Goal: Task Accomplishment & Management: Complete application form

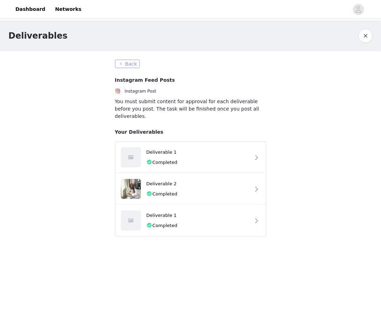
click at [133, 61] on button "Back" at bounding box center [127, 64] width 25 height 8
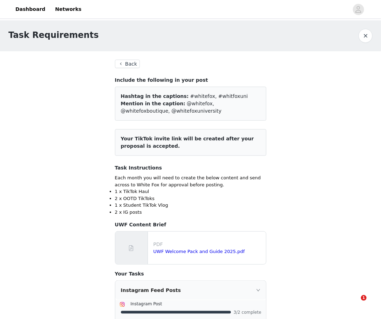
click at [131, 63] on button "Back" at bounding box center [127, 64] width 25 height 8
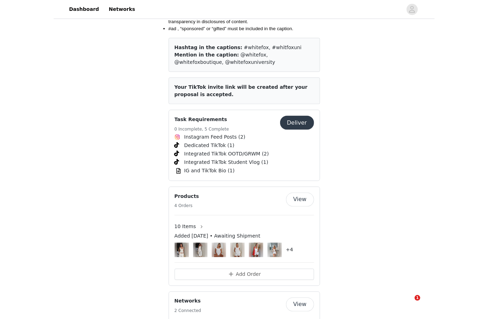
scroll to position [950, 0]
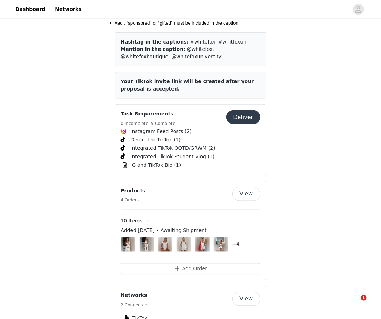
click at [208, 79] on span "Your TikTok invite link will be created after your proposal is accepted." at bounding box center [187, 85] width 133 height 13
click at [193, 84] on article "Your TikTok invite link will be created after your proposal is accepted." at bounding box center [191, 85] width 152 height 27
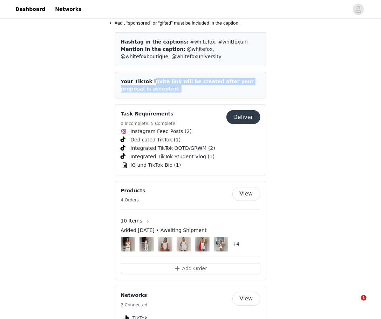
click at [193, 84] on article "Your TikTok invite link will be created after your proposal is accepted." at bounding box center [191, 85] width 152 height 27
click at [197, 79] on span "Your TikTok invite link will be created after your proposal is accepted." at bounding box center [187, 85] width 133 height 13
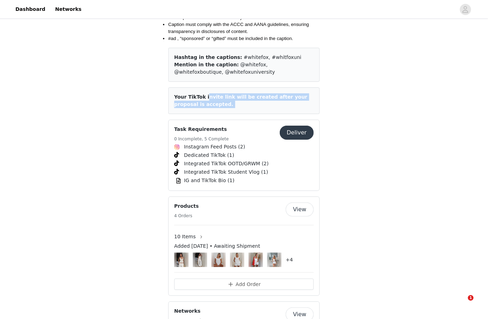
scroll to position [932, 0]
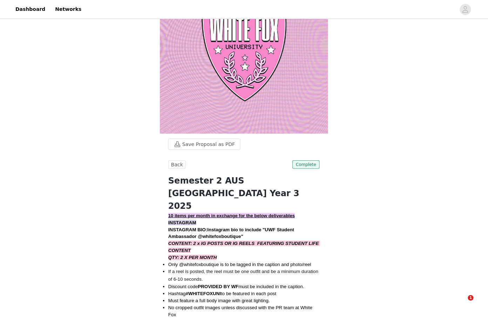
scroll to position [0, 0]
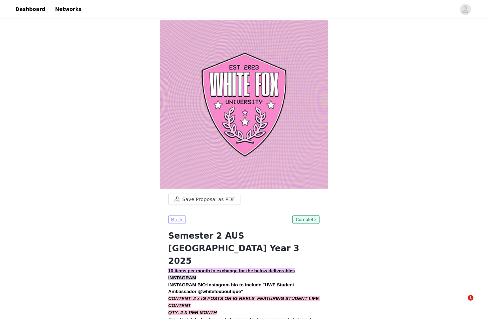
click at [176, 220] on button "Back" at bounding box center [177, 219] width 18 height 8
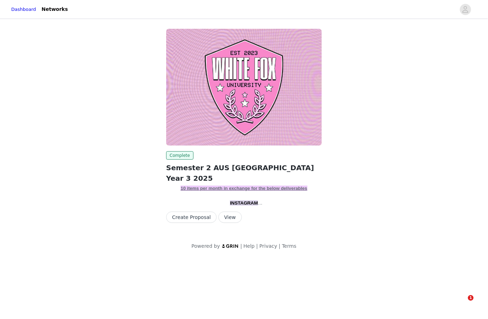
click at [207, 217] on button "Create Proposal" at bounding box center [191, 217] width 51 height 11
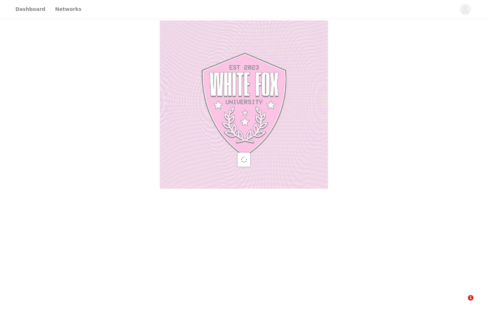
click at [188, 218] on div at bounding box center [244, 159] width 488 height 319
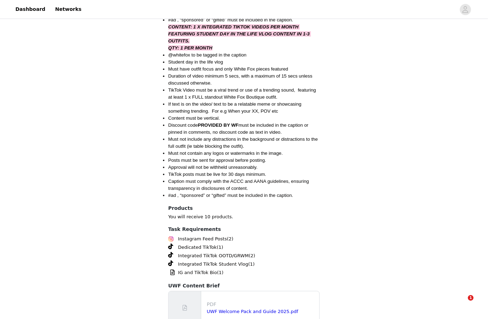
scroll to position [824, 0]
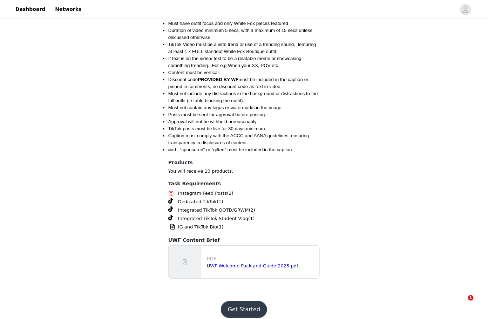
click at [237, 302] on button "Get Started" at bounding box center [244, 309] width 47 height 17
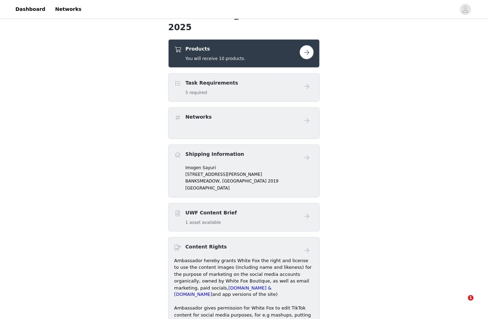
scroll to position [180, 0]
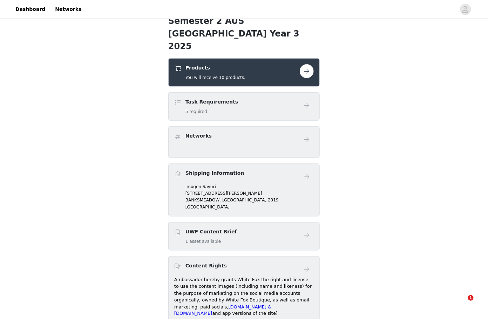
click at [311, 64] on button "button" at bounding box center [307, 71] width 14 height 14
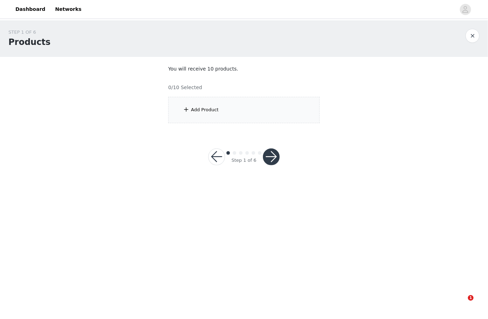
click at [226, 105] on div "Add Product" at bounding box center [244, 110] width 152 height 26
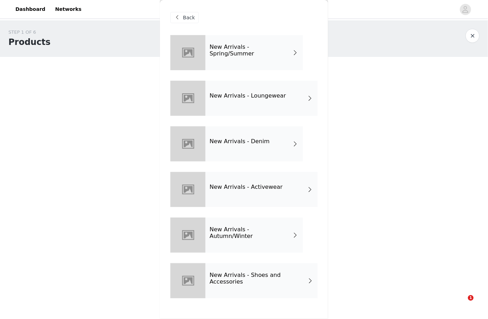
click at [244, 48] on h4 "New Arrivals - Spring/Summer" at bounding box center [251, 50] width 82 height 13
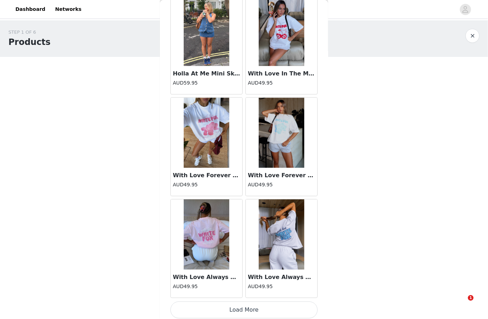
click at [235, 307] on button "Load More" at bounding box center [244, 309] width 147 height 17
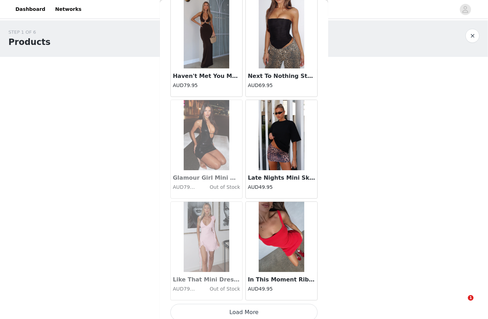
click at [244, 307] on button "Load More" at bounding box center [244, 312] width 147 height 17
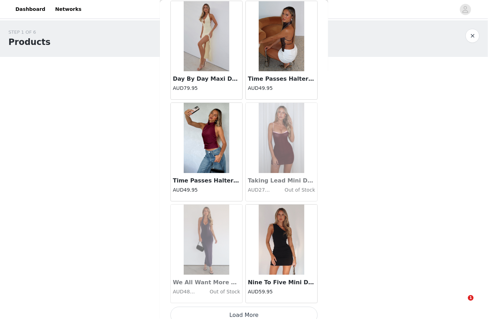
click at [237, 307] on button "Load More" at bounding box center [244, 315] width 147 height 17
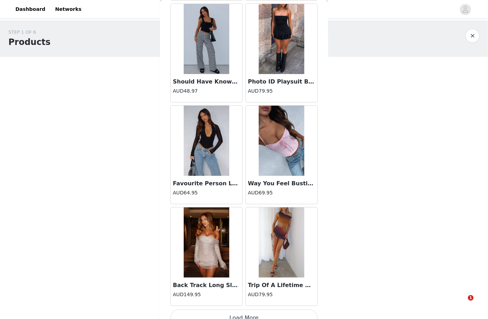
click at [247, 312] on button "Load More" at bounding box center [244, 318] width 147 height 17
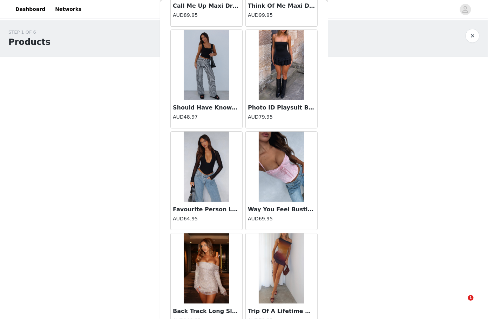
scroll to position [3766, 0]
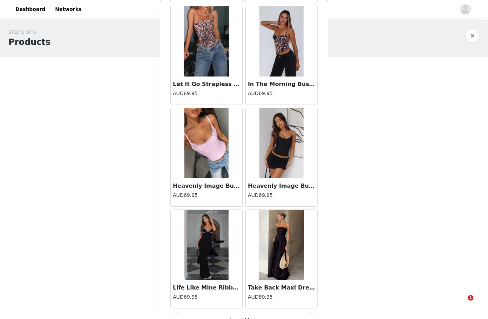
click at [235, 312] on button "Load More" at bounding box center [244, 320] width 147 height 17
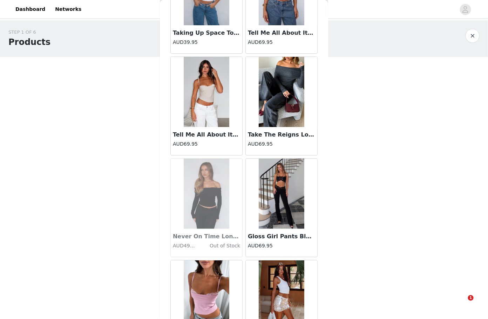
scroll to position [5827, 0]
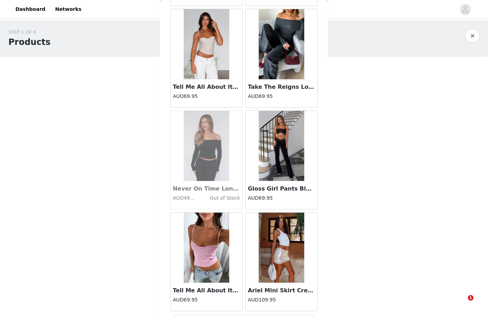
click at [253, 315] on button "Load More" at bounding box center [244, 323] width 147 height 17
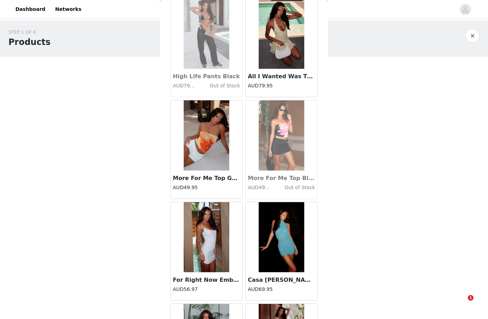
scroll to position [6842, 0]
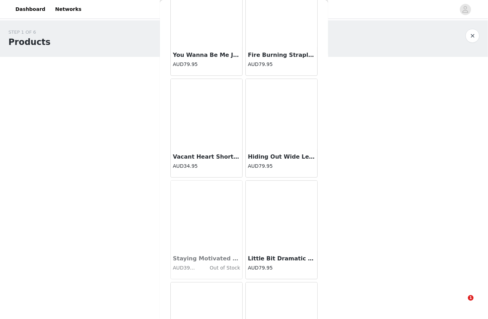
scroll to position [7857, 0]
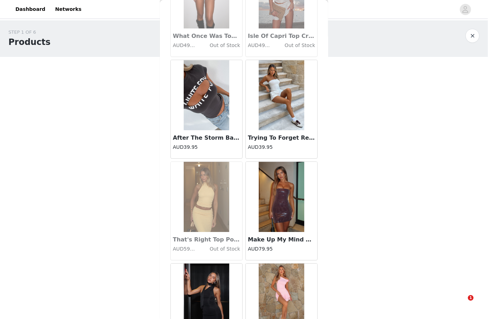
scroll to position [8872, 0]
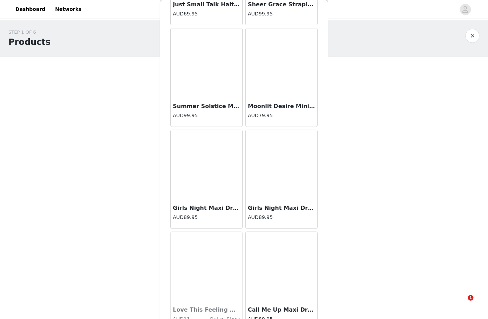
scroll to position [9887, 0]
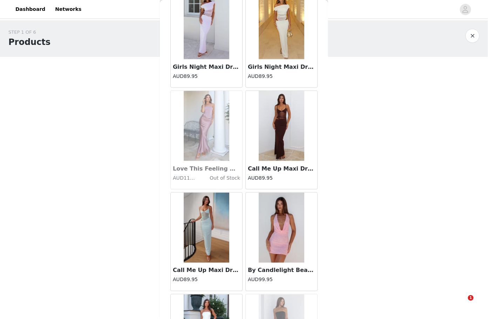
scroll to position [10548, 0]
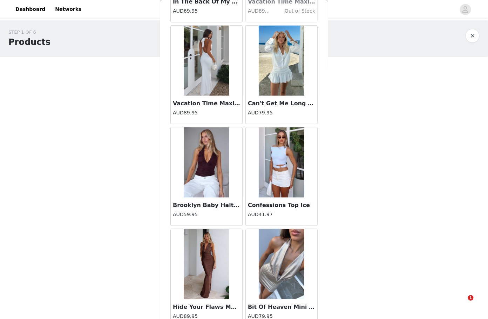
scroll to position [10902, 0]
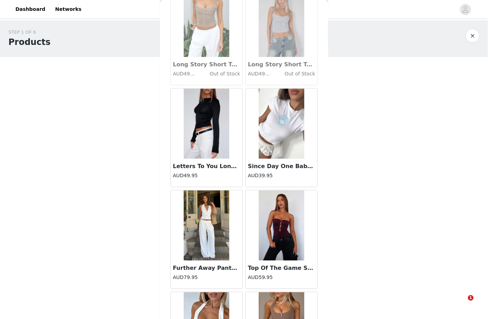
scroll to position [12932, 0]
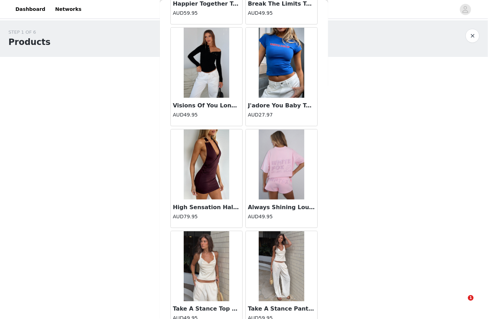
click at [217, 264] on img at bounding box center [207, 266] width 46 height 70
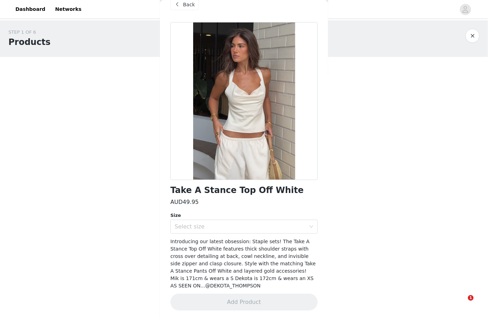
scroll to position [13, 0]
click at [261, 229] on div "Select size" at bounding box center [240, 227] width 131 height 7
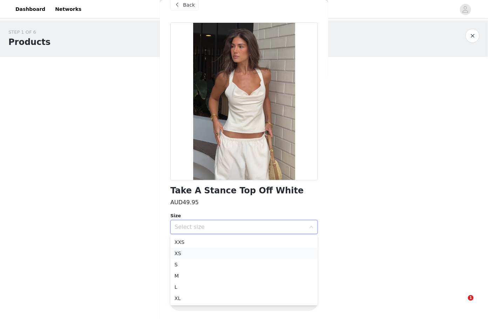
click at [242, 256] on li "XS" at bounding box center [244, 253] width 147 height 11
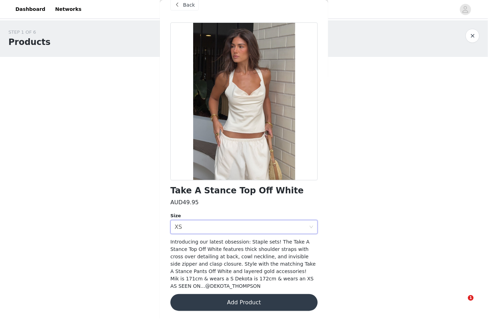
click at [237, 302] on button "Add Product" at bounding box center [244, 302] width 147 height 17
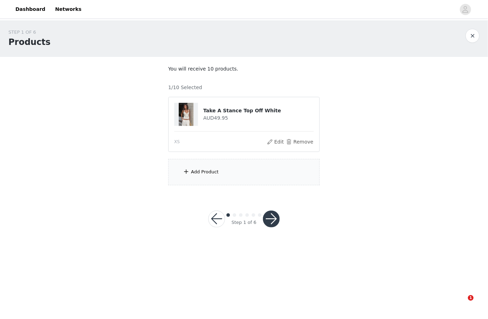
click at [243, 171] on div "Add Product" at bounding box center [244, 172] width 152 height 26
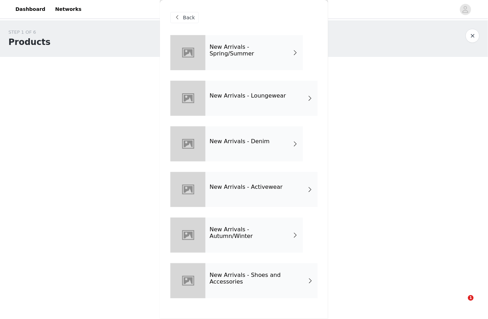
click at [258, 49] on h4 "New Arrivals - Spring/Summer" at bounding box center [251, 50] width 82 height 13
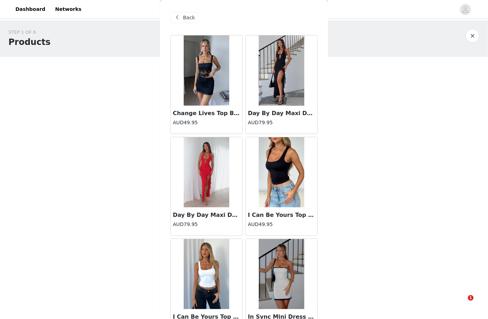
scroll to position [752, 0]
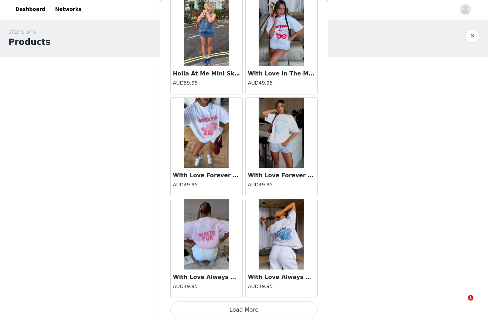
drag, startPoint x: 238, startPoint y: 307, endPoint x: 234, endPoint y: 317, distance: 10.6
click at [237, 307] on button "Load More" at bounding box center [244, 309] width 147 height 17
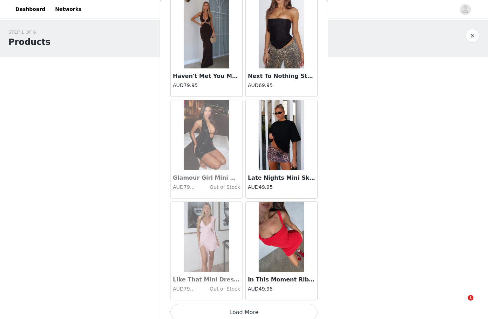
click at [242, 304] on button "Load More" at bounding box center [244, 312] width 147 height 17
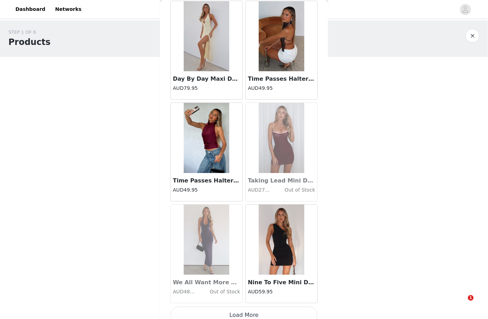
click at [252, 311] on button "Load More" at bounding box center [244, 315] width 147 height 17
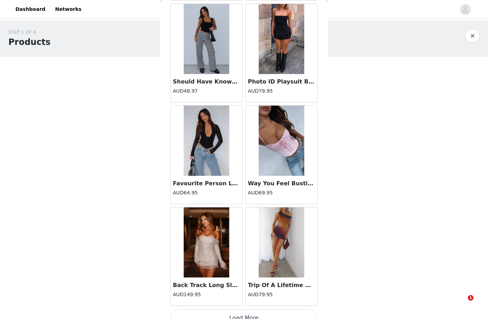
click at [247, 310] on button "Load More" at bounding box center [244, 318] width 147 height 17
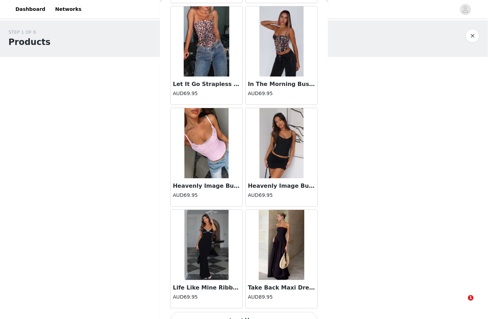
click at [253, 312] on button "Load More" at bounding box center [244, 320] width 147 height 17
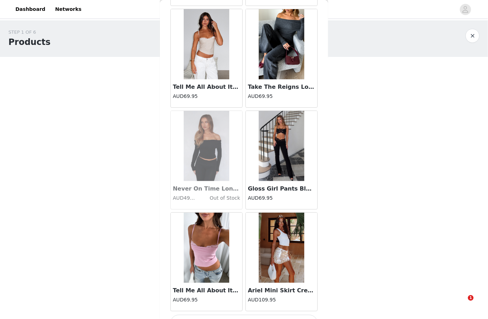
click at [242, 315] on button "Load More" at bounding box center [244, 323] width 147 height 17
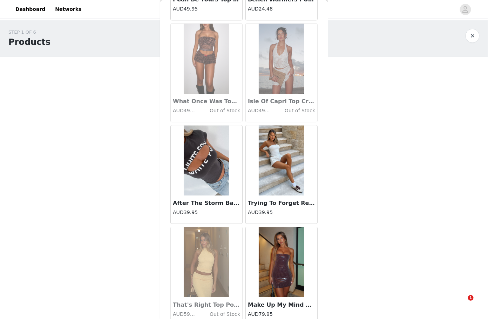
scroll to position [8872, 0]
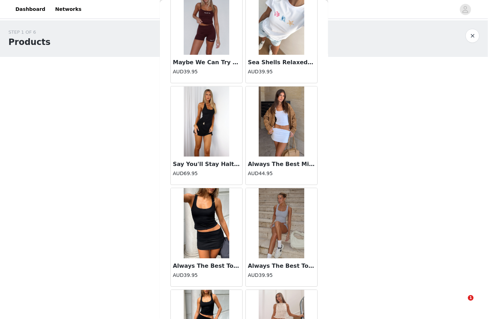
scroll to position [11917, 0]
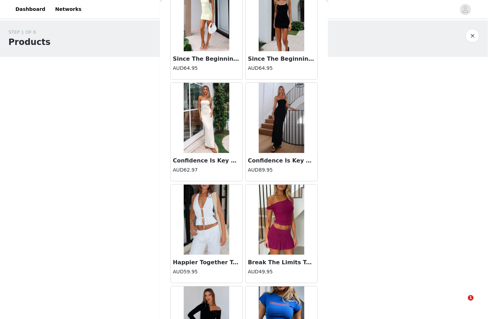
scroll to position [12932, 0]
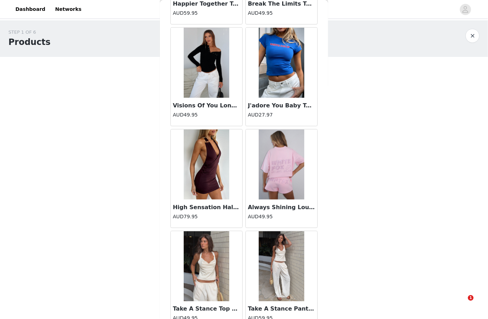
click at [271, 256] on img at bounding box center [282, 266] width 46 height 70
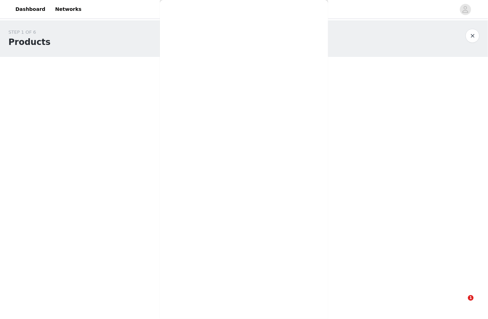
scroll to position [13, 0]
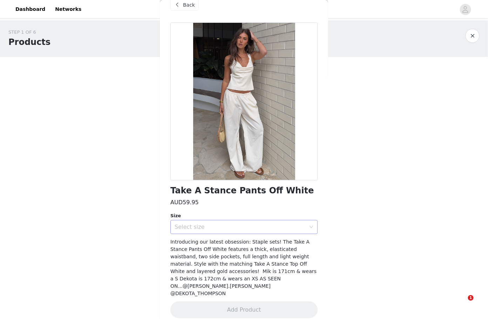
click at [239, 224] on div "Select size" at bounding box center [240, 227] width 131 height 7
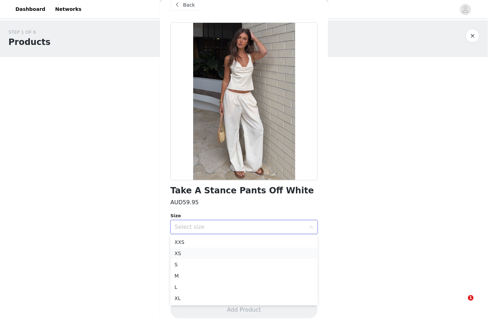
click at [215, 258] on li "XS" at bounding box center [244, 253] width 147 height 11
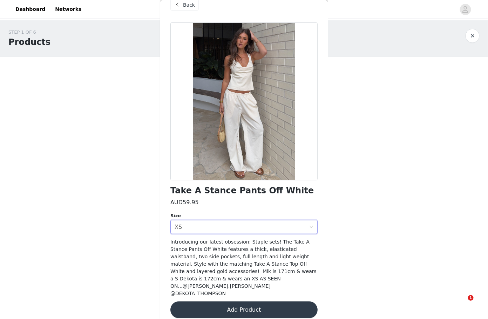
click at [234, 301] on button "Add Product" at bounding box center [244, 309] width 147 height 17
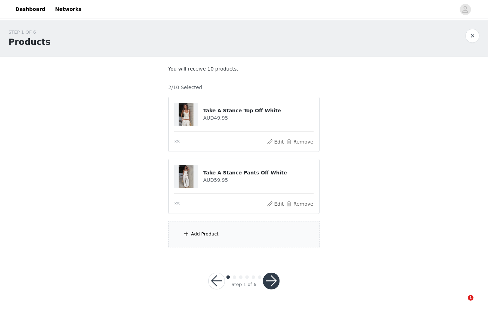
click at [241, 235] on div "Add Product" at bounding box center [244, 234] width 152 height 26
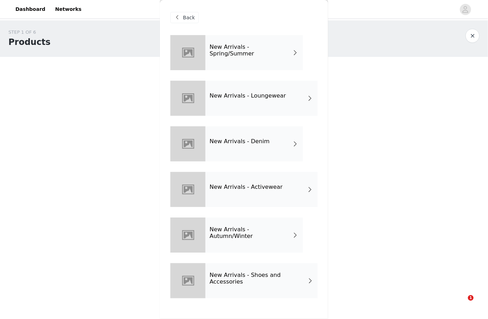
click at [270, 95] on h4 "New Arrivals - Loungewear" at bounding box center [248, 96] width 77 height 6
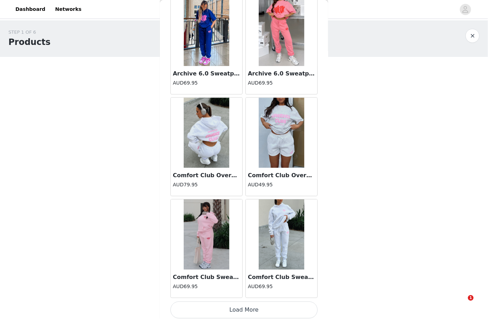
click at [252, 306] on button "Load More" at bounding box center [244, 309] width 147 height 17
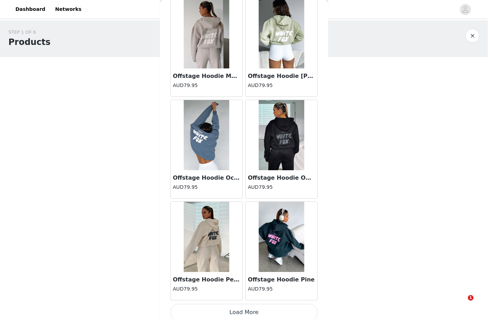
click at [245, 306] on button "Load More" at bounding box center [244, 312] width 147 height 17
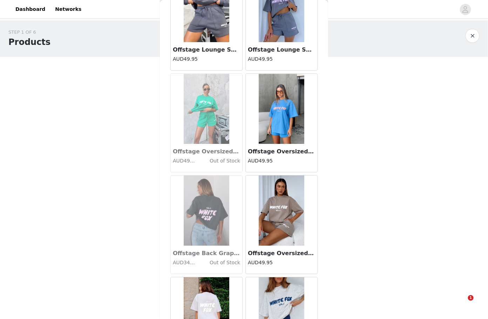
scroll to position [2782, 0]
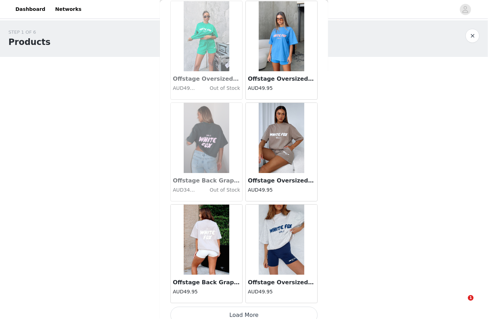
click at [241, 307] on button "Load More" at bounding box center [244, 315] width 147 height 17
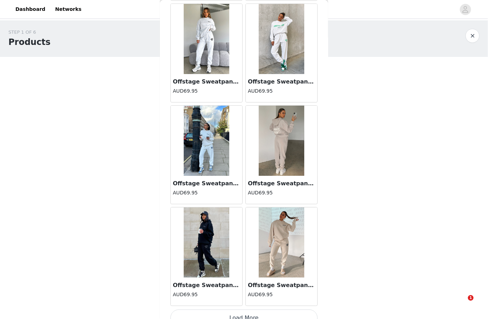
click at [260, 310] on button "Load More" at bounding box center [244, 318] width 147 height 17
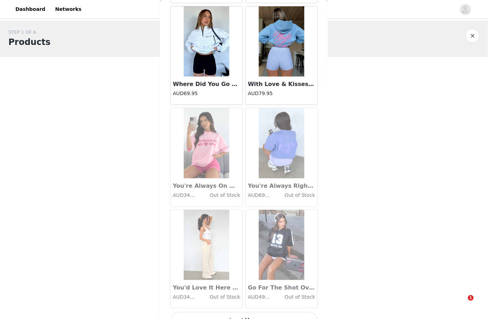
click at [248, 312] on button "Load More" at bounding box center [244, 320] width 147 height 17
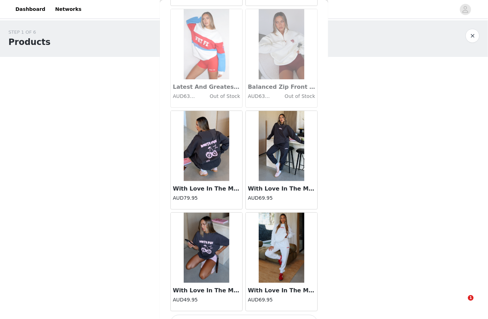
click at [226, 315] on button "Load More" at bounding box center [244, 323] width 147 height 17
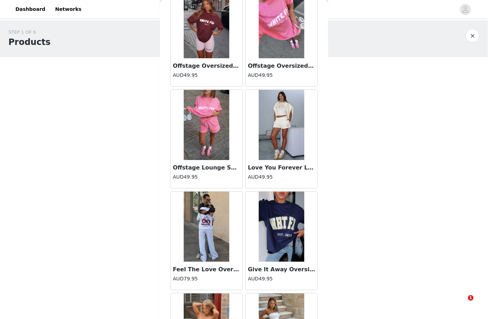
scroll to position [8872, 0]
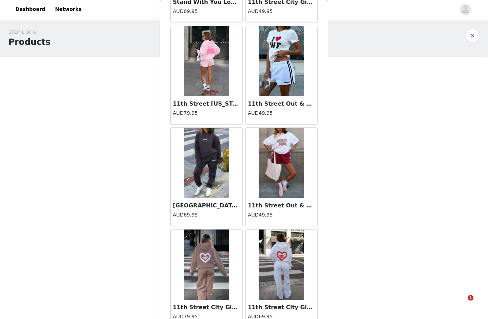
scroll to position [9887, 0]
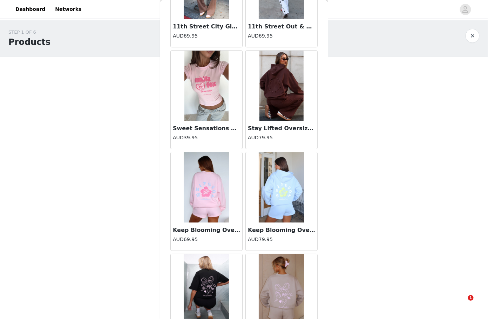
scroll to position [10902, 0]
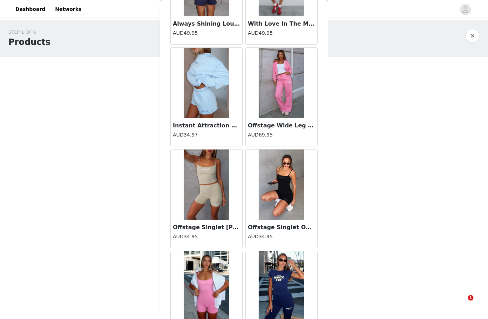
scroll to position [11917, 0]
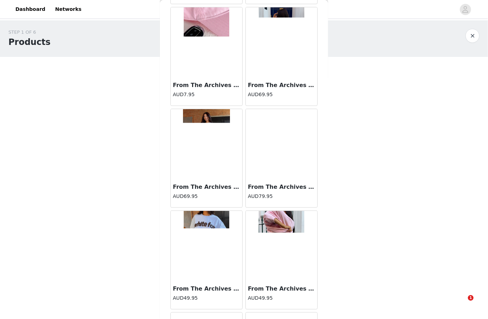
scroll to position [12932, 0]
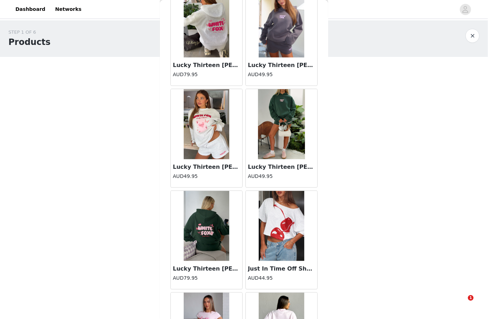
scroll to position [20037, 0]
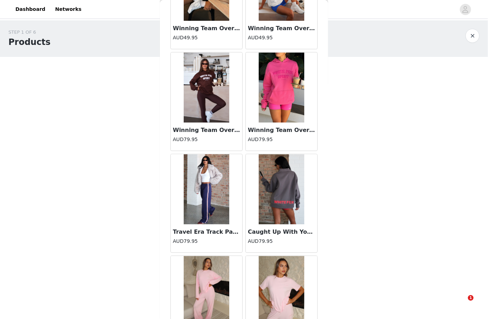
scroll to position [20355, 0]
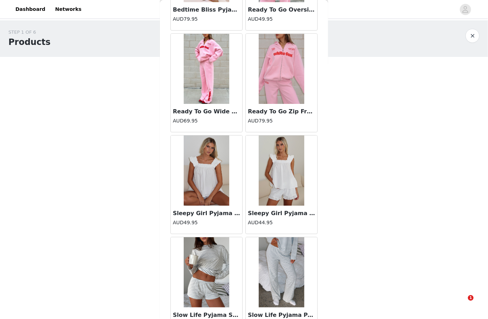
click at [219, 151] on img at bounding box center [207, 170] width 46 height 70
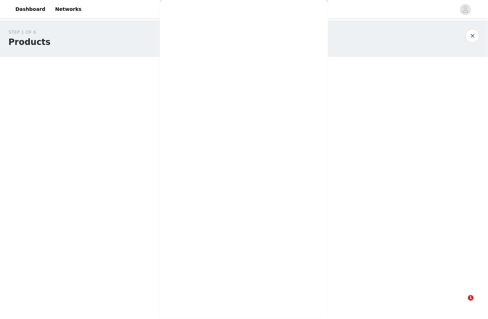
scroll to position [13, 0]
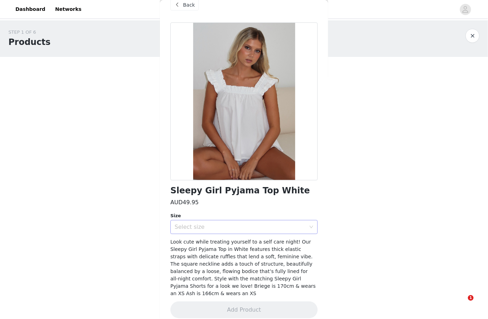
click at [262, 222] on div "Select size" at bounding box center [242, 226] width 134 height 13
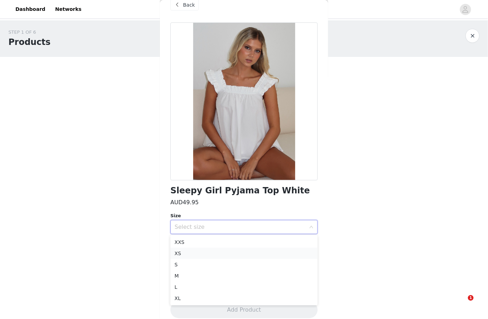
click at [241, 251] on li "XS" at bounding box center [244, 253] width 147 height 11
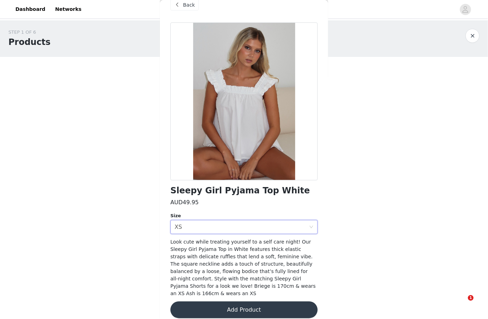
click at [244, 305] on button "Add Product" at bounding box center [244, 309] width 147 height 17
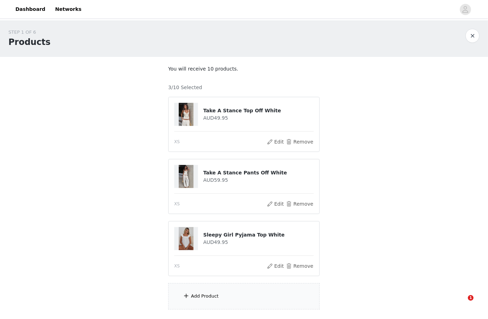
scroll to position [5, 0]
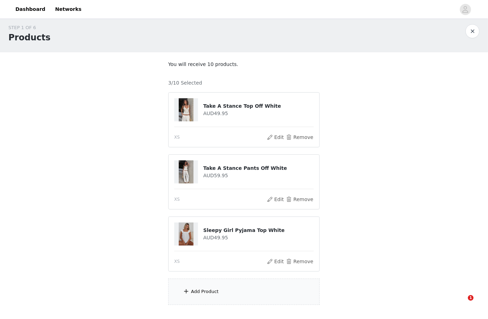
click at [216, 290] on div "Add Product" at bounding box center [205, 291] width 28 height 7
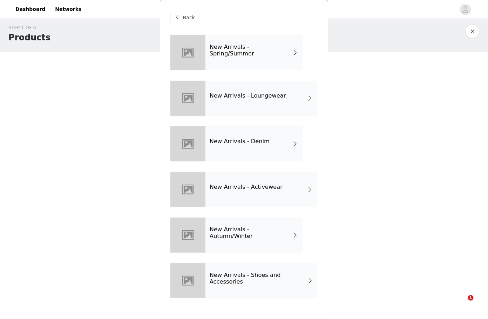
click at [265, 96] on h4 "New Arrivals - Loungewear" at bounding box center [248, 96] width 77 height 6
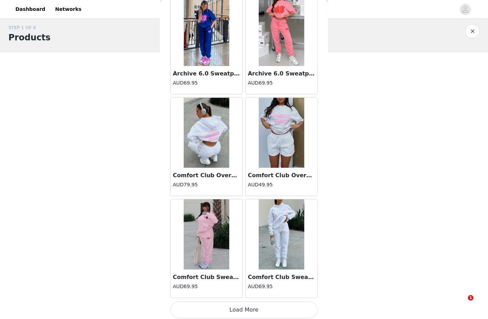
click at [268, 301] on button "Load More" at bounding box center [244, 309] width 147 height 17
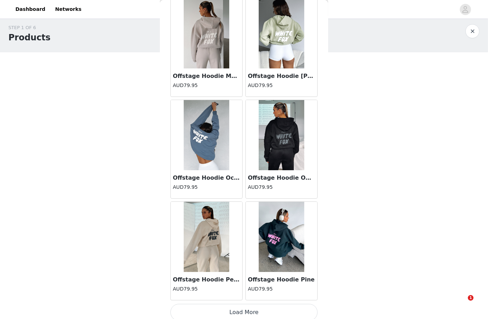
click at [267, 304] on button "Load More" at bounding box center [244, 312] width 147 height 17
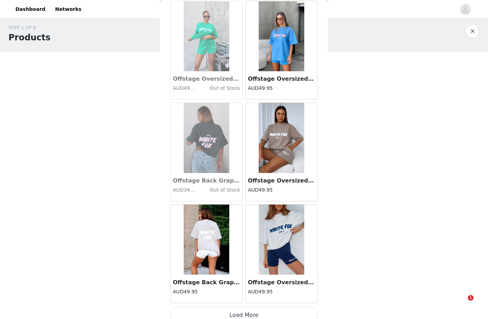
click at [264, 307] on button "Load More" at bounding box center [244, 315] width 147 height 17
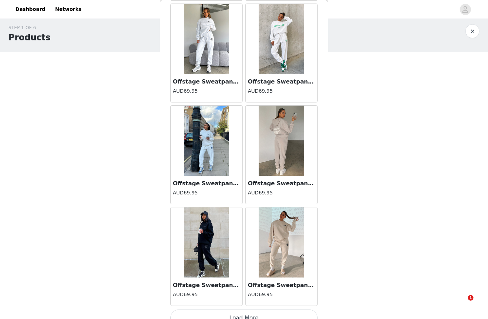
click at [270, 310] on button "Load More" at bounding box center [244, 318] width 147 height 17
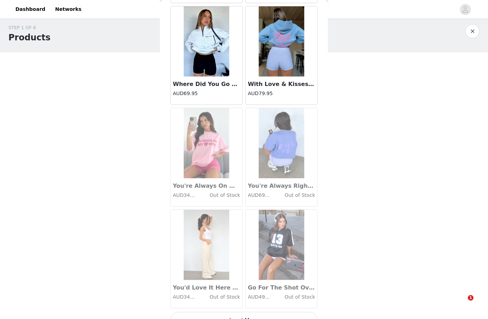
click at [243, 312] on button "Load More" at bounding box center [244, 320] width 147 height 17
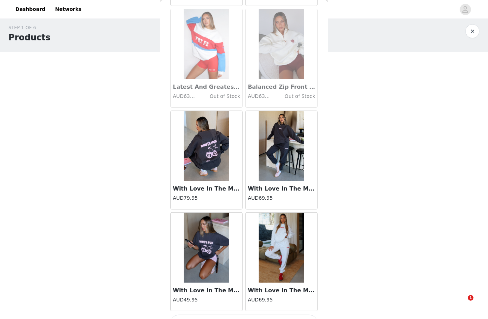
scroll to position [48, 0]
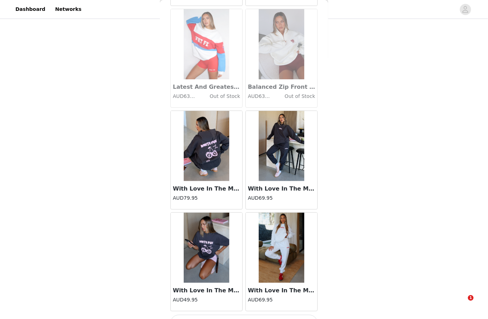
click at [242, 315] on button "Load More" at bounding box center [244, 323] width 147 height 17
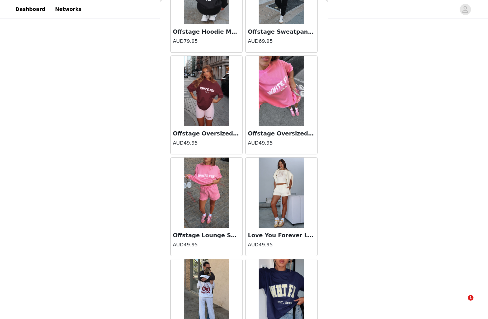
scroll to position [8872, 0]
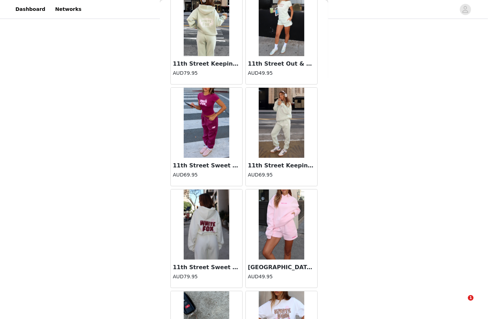
scroll to position [9887, 0]
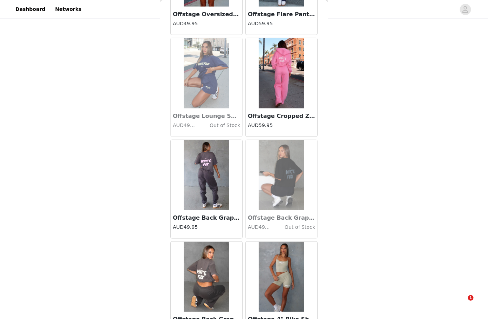
scroll to position [11917, 0]
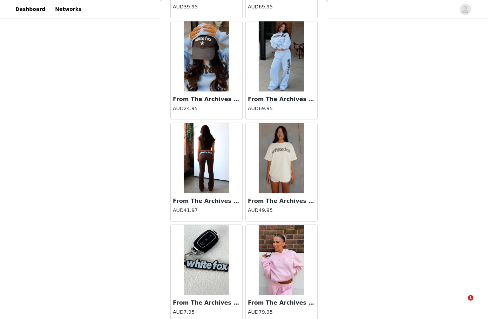
scroll to position [13947, 0]
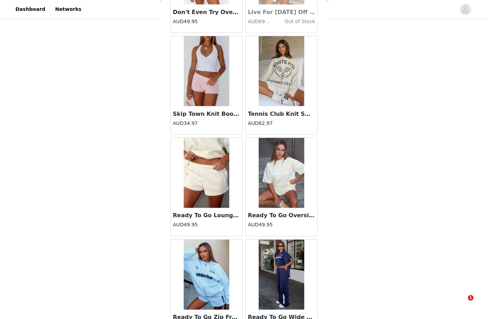
scroll to position [14962, 0]
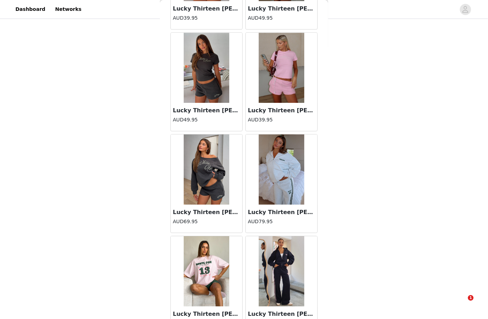
scroll to position [18969, 0]
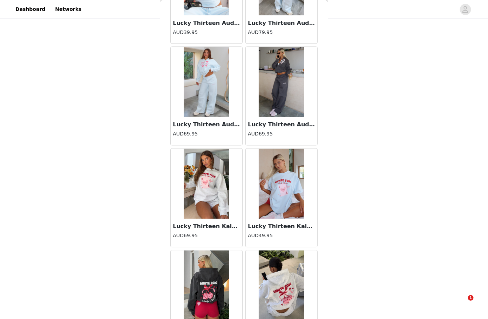
scroll to position [19022, 0]
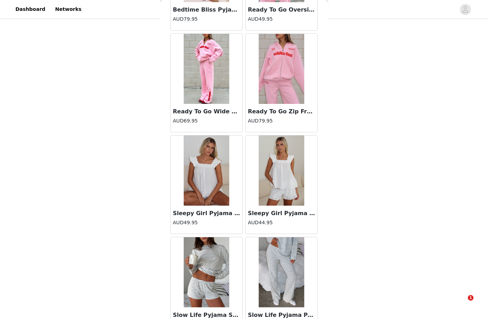
click at [284, 144] on img at bounding box center [282, 170] width 46 height 70
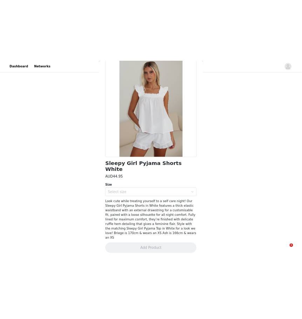
scroll to position [20, 0]
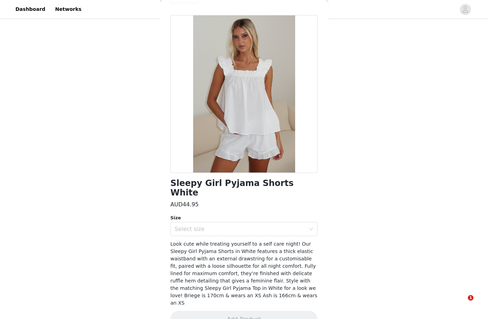
click at [250, 241] on span "Look cute while treating yourself to a self care night! Our Sleepy Girl Pyjama …" at bounding box center [244, 273] width 147 height 65
click at [250, 226] on div "Select size" at bounding box center [240, 229] width 131 height 7
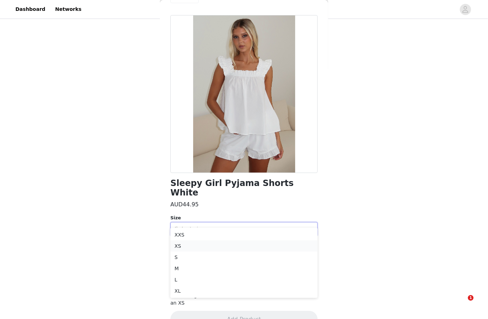
click at [238, 248] on li "XS" at bounding box center [244, 245] width 147 height 11
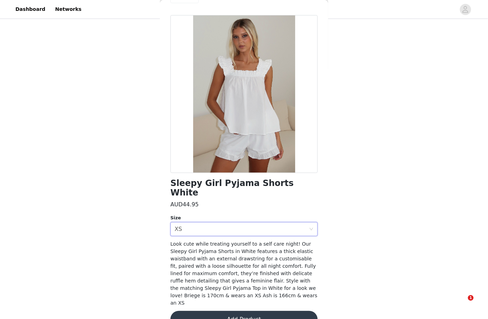
click at [247, 311] on button "Add Product" at bounding box center [244, 319] width 147 height 17
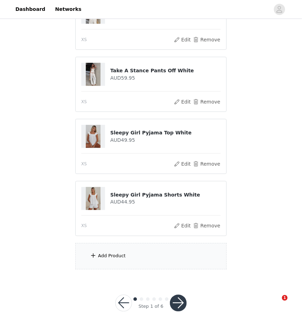
scroll to position [110, 0]
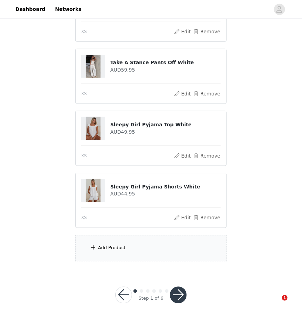
click at [118, 245] on div "Add Product" at bounding box center [112, 248] width 28 height 7
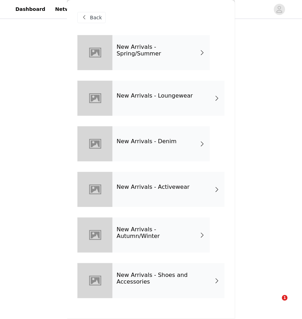
click at [167, 182] on div "New Arrivals - Activewear" at bounding box center [169, 189] width 112 height 35
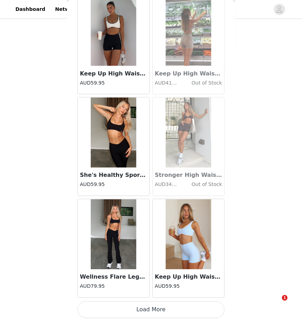
click at [140, 307] on button "Load More" at bounding box center [151, 309] width 147 height 17
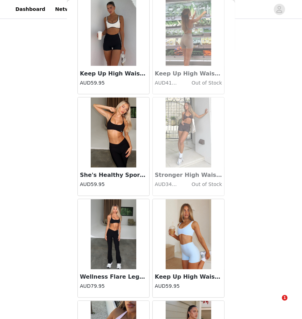
scroll to position [969, 0]
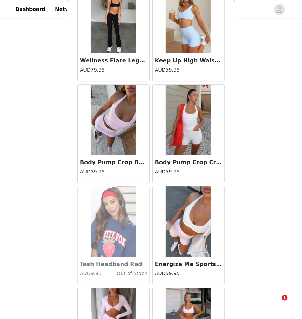
click at [184, 128] on img at bounding box center [189, 120] width 46 height 70
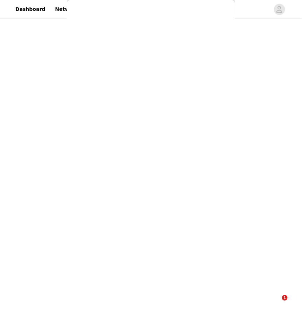
scroll to position [5, 0]
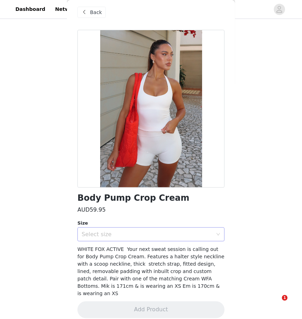
click at [141, 239] on div "Select size" at bounding box center [149, 234] width 134 height 13
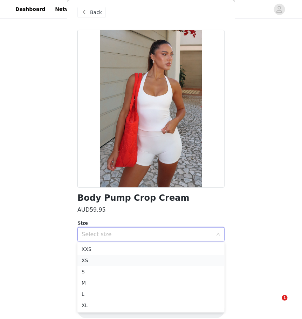
click at [122, 261] on li "XS" at bounding box center [151, 260] width 147 height 11
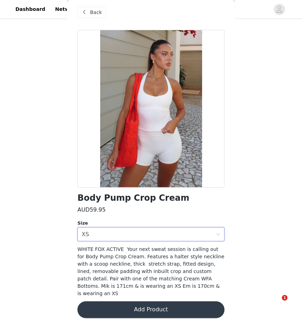
click at [145, 302] on button "Add Product" at bounding box center [151, 309] width 147 height 17
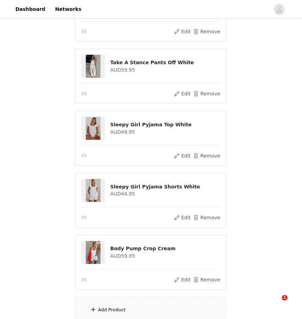
scroll to position [142, 0]
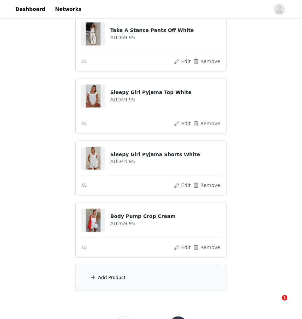
click at [121, 279] on div "Add Product" at bounding box center [112, 277] width 28 height 7
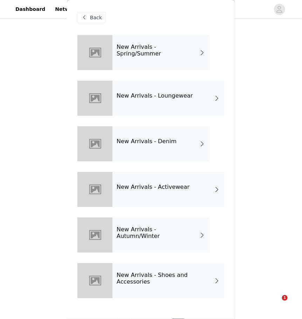
click at [144, 185] on h4 "New Arrivals - Activewear" at bounding box center [153, 187] width 73 height 6
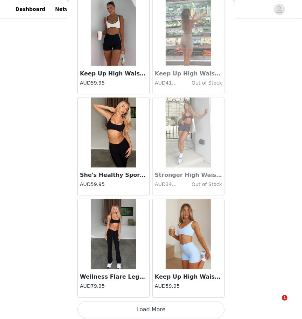
click at [163, 306] on button "Load More" at bounding box center [151, 309] width 147 height 17
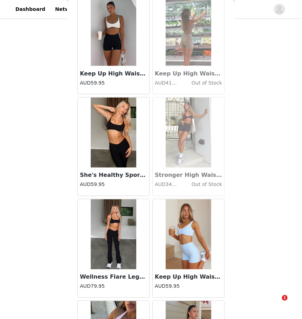
scroll to position [563, 0]
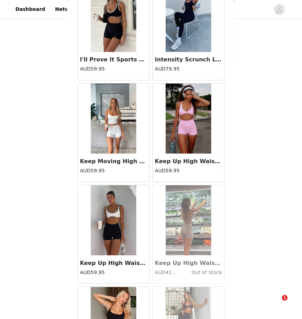
click at [122, 135] on img at bounding box center [114, 119] width 46 height 70
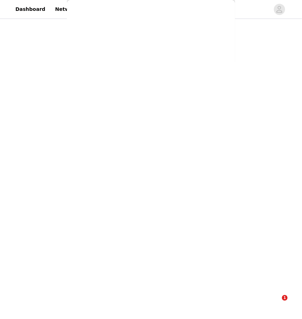
scroll to position [0, 0]
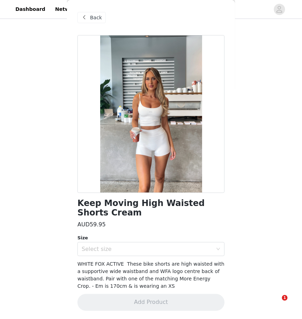
click at [148, 235] on div "Size" at bounding box center [151, 237] width 147 height 7
click at [148, 246] on div "Select size" at bounding box center [147, 249] width 131 height 7
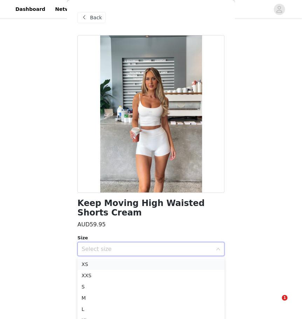
click at [128, 261] on li "XS" at bounding box center [151, 264] width 147 height 11
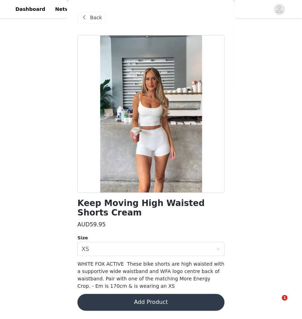
click at [141, 305] on button "Add Product" at bounding box center [151, 302] width 147 height 17
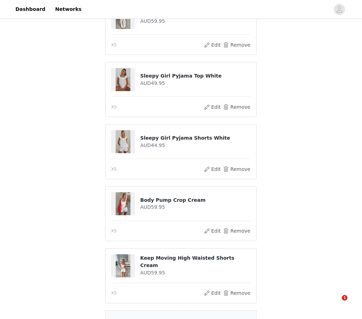
scroll to position [220, 0]
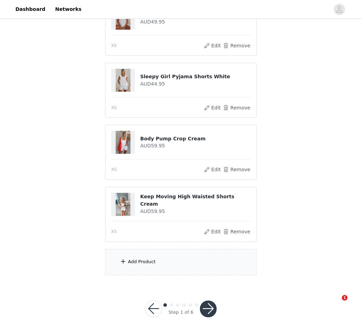
click at [162, 253] on div "Add Product" at bounding box center [181, 262] width 152 height 26
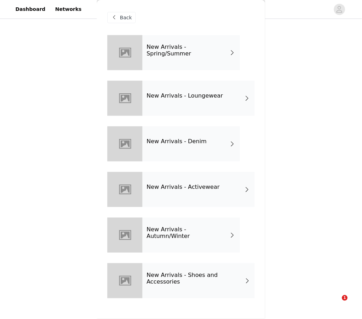
click at [187, 51] on h4 "New Arrivals - Spring/Summer" at bounding box center [188, 50] width 82 height 13
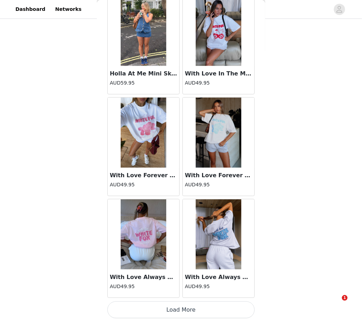
click at [186, 302] on button "Load More" at bounding box center [180, 309] width 147 height 17
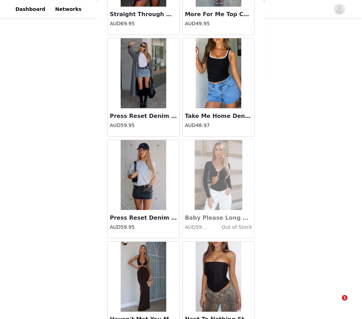
scroll to position [1767, 0]
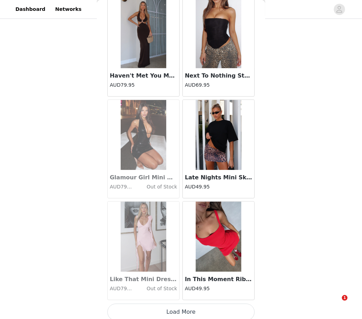
click at [175, 307] on button "Load More" at bounding box center [180, 312] width 147 height 17
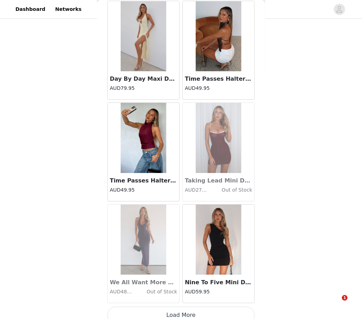
scroll to position [234, 0]
click at [182, 307] on button "Load More" at bounding box center [180, 315] width 147 height 17
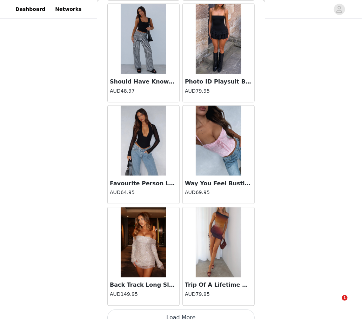
click at [204, 311] on button "Load More" at bounding box center [180, 318] width 147 height 17
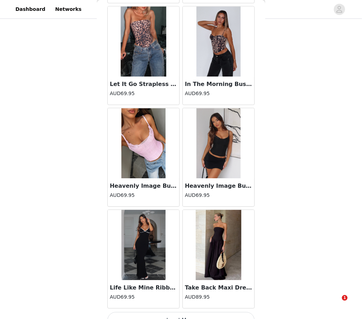
click at [201, 312] on button "Load More" at bounding box center [180, 320] width 147 height 17
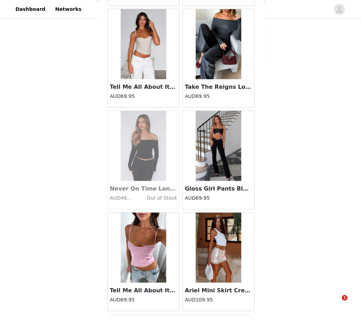
click at [159, 315] on button "Load More" at bounding box center [180, 323] width 147 height 17
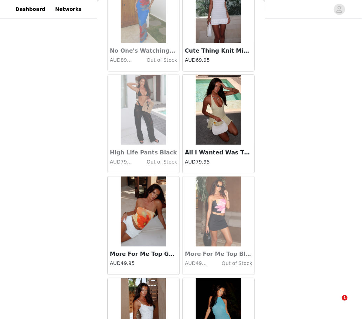
scroll to position [6842, 0]
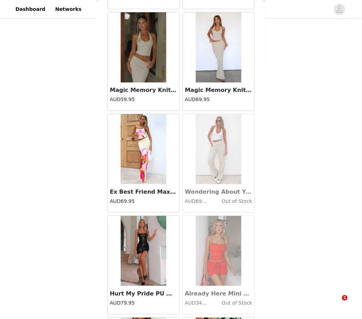
scroll to position [7857, 0]
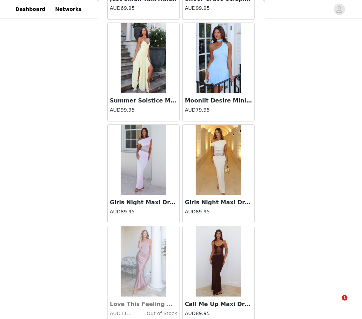
scroll to position [9887, 0]
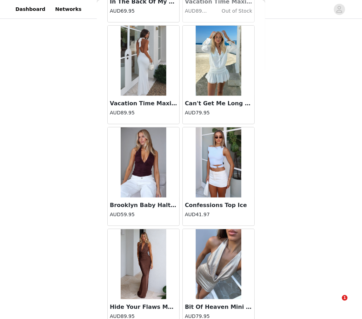
scroll to position [10902, 0]
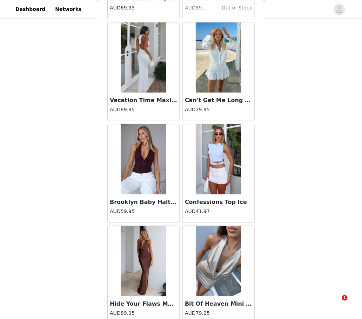
click at [92, 51] on div "STEP 1 OF 6 Products You will receive 10 products. 6/10 Selected Take A Stance …" at bounding box center [181, 29] width 362 height 484
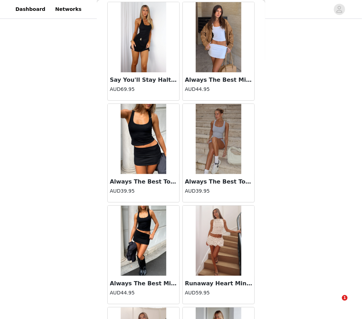
scroll to position [11917, 0]
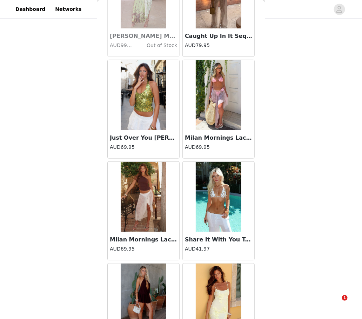
scroll to position [13947, 0]
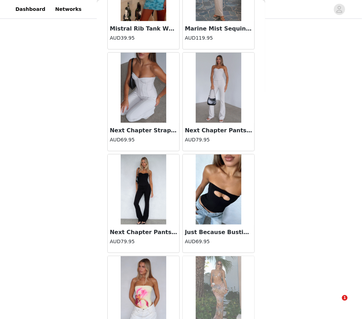
scroll to position [15977, 0]
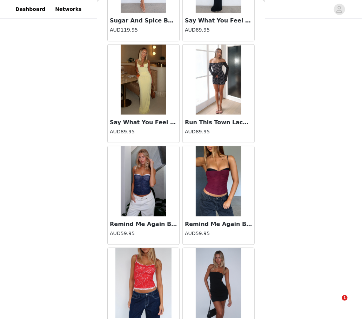
scroll to position [16992, 0]
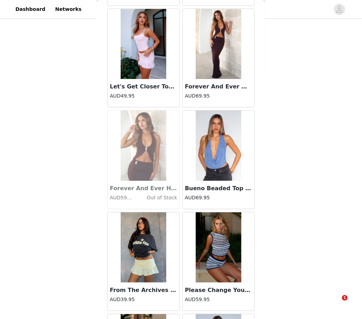
scroll to position [18007, 0]
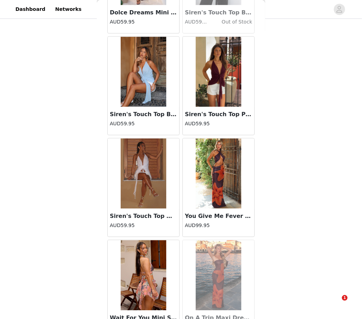
scroll to position [20037, 0]
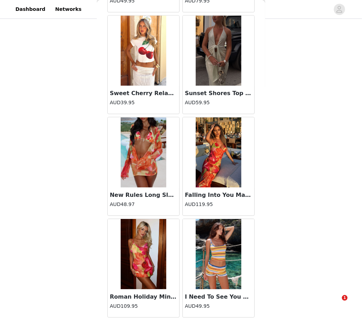
scroll to position [21052, 0]
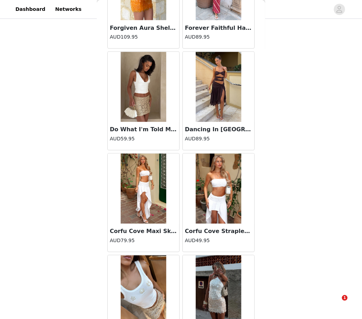
click at [155, 255] on img at bounding box center [144, 290] width 46 height 70
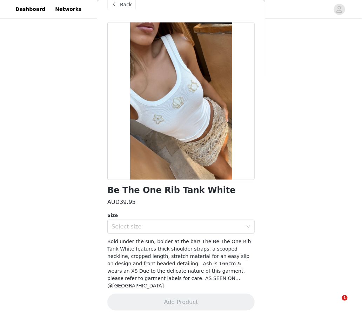
scroll to position [5, 0]
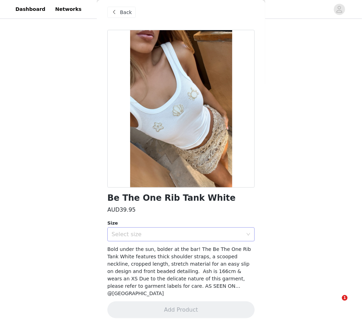
click at [169, 235] on div "Select size" at bounding box center [177, 234] width 131 height 7
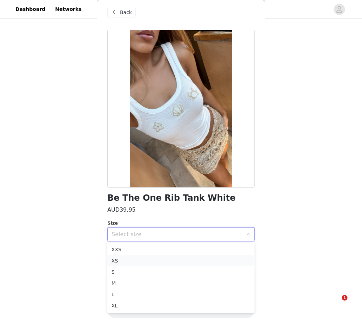
click at [158, 263] on li "XS" at bounding box center [180, 260] width 147 height 11
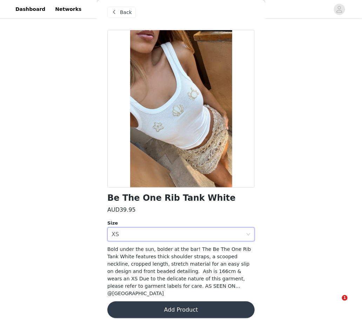
click at [163, 302] on button "Add Product" at bounding box center [180, 309] width 147 height 17
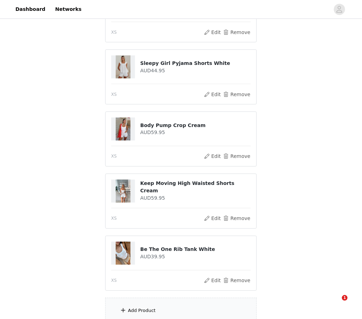
scroll to position [296, 0]
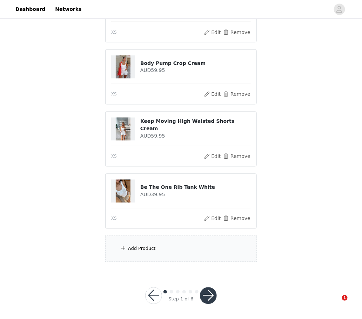
click at [164, 242] on div "Add Product" at bounding box center [181, 249] width 152 height 26
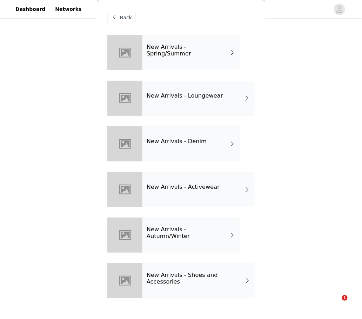
click at [193, 55] on div "New Arrivals - Spring/Summer" at bounding box center [191, 52] width 98 height 35
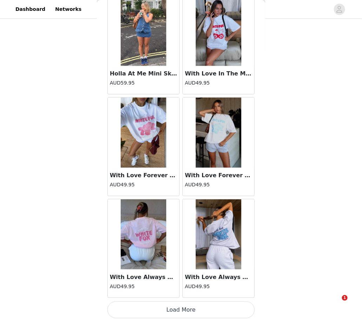
click at [184, 305] on button "Load More" at bounding box center [180, 309] width 147 height 17
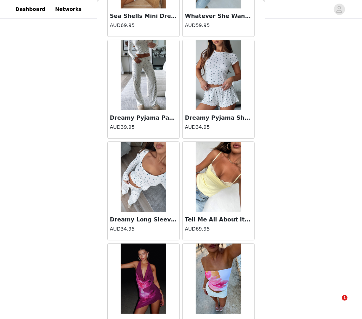
scroll to position [1767, 0]
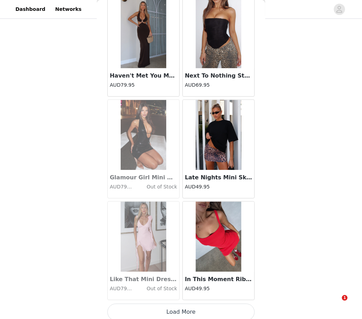
click at [168, 308] on button "Load More" at bounding box center [180, 312] width 147 height 17
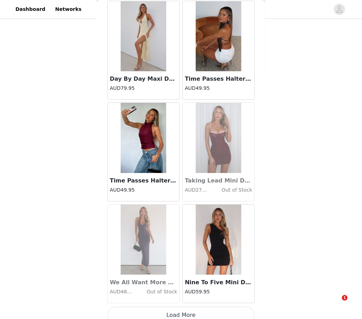
click at [158, 307] on button "Load More" at bounding box center [180, 315] width 147 height 17
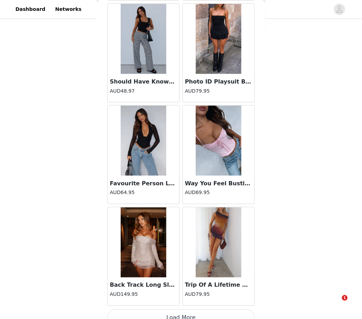
click at [167, 310] on button "Load More" at bounding box center [180, 318] width 147 height 17
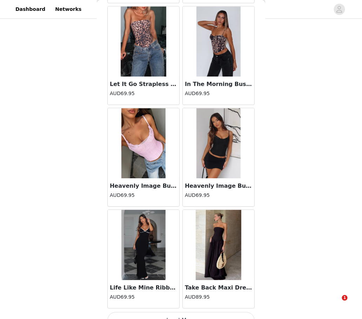
click at [158, 312] on button "Load More" at bounding box center [180, 320] width 147 height 17
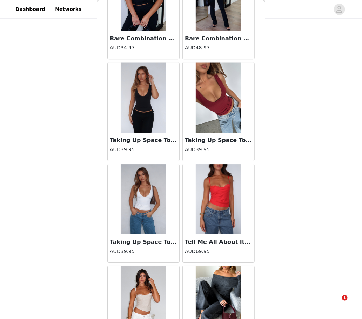
scroll to position [5827, 0]
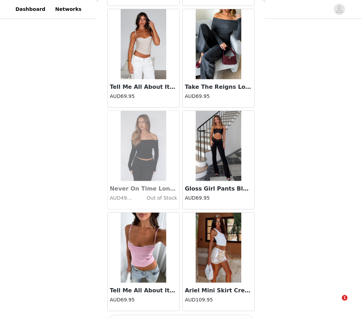
click at [164, 315] on button "Load More" at bounding box center [180, 323] width 147 height 17
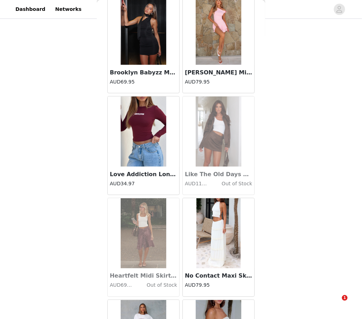
scroll to position [8872, 0]
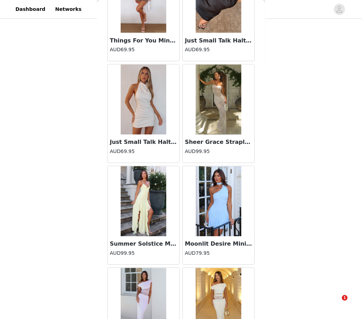
scroll to position [9887, 0]
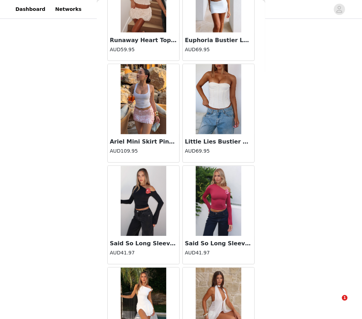
scroll to position [11917, 0]
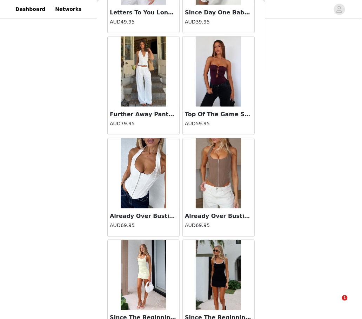
scroll to position [12932, 0]
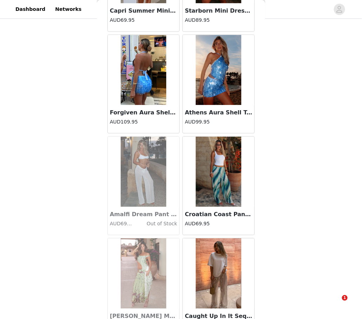
scroll to position [13947, 0]
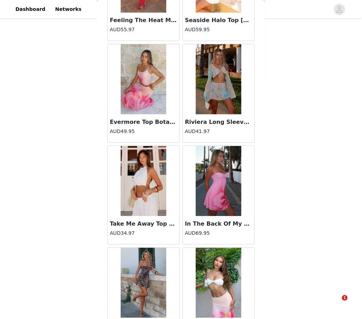
scroll to position [14962, 0]
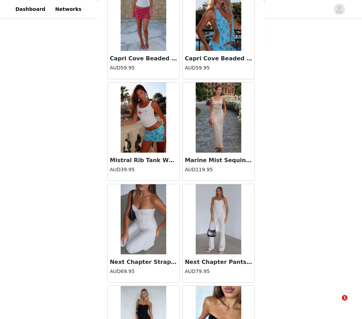
scroll to position [15977, 0]
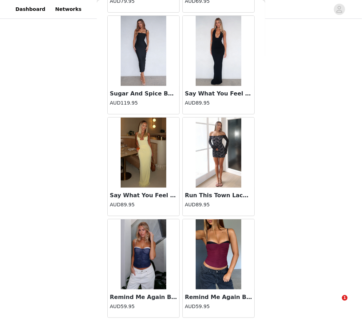
scroll to position [16992, 0]
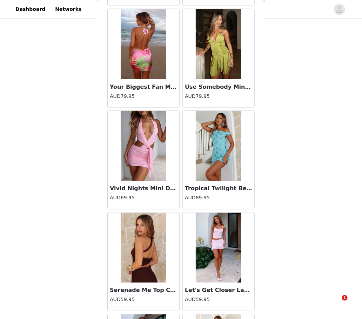
scroll to position [18007, 0]
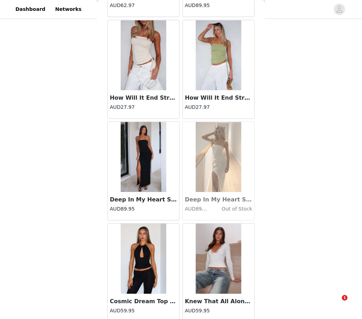
scroll to position [19022, 0]
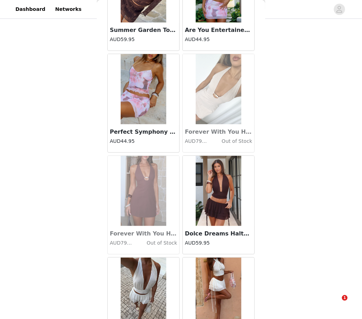
scroll to position [20037, 0]
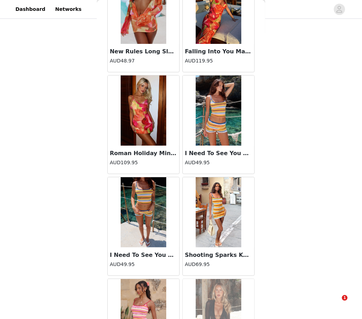
scroll to position [21052, 0]
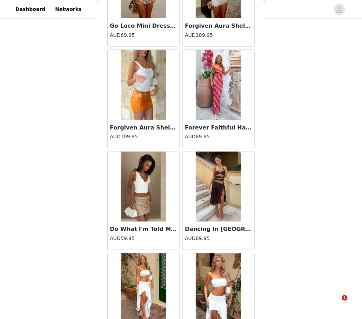
scroll to position [21963, 0]
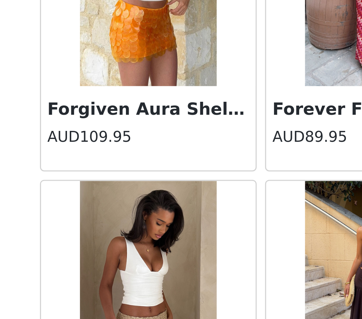
click at [151, 226] on div "Do What I'm Told Mini Skirt Gold AUD59.95" at bounding box center [144, 240] width 72 height 28
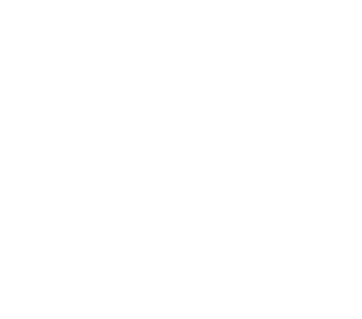
scroll to position [0, 0]
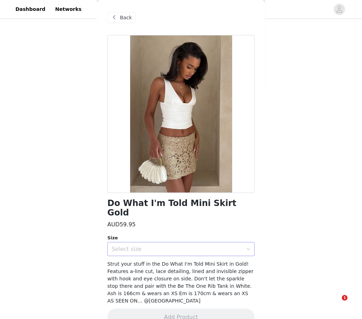
click at [167, 246] on div "Select size" at bounding box center [177, 249] width 131 height 7
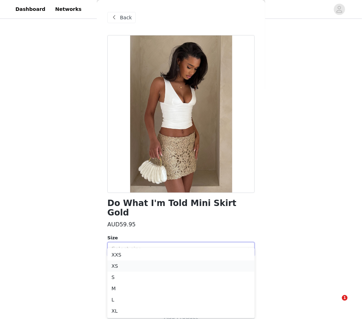
click at [144, 268] on li "XS" at bounding box center [180, 266] width 147 height 11
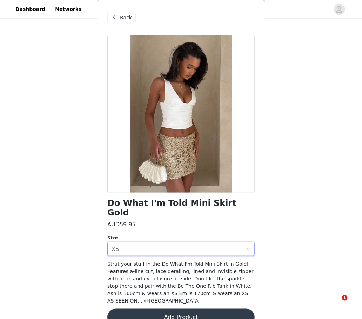
click at [154, 309] on button "Add Product" at bounding box center [180, 317] width 147 height 17
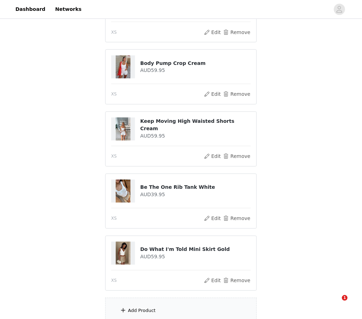
scroll to position [358, 0]
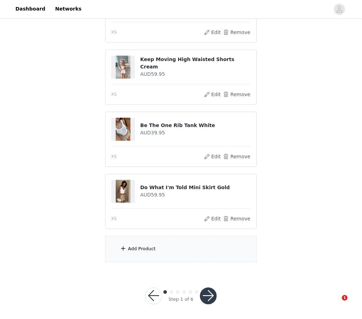
click at [192, 245] on div "Add Product" at bounding box center [181, 249] width 152 height 26
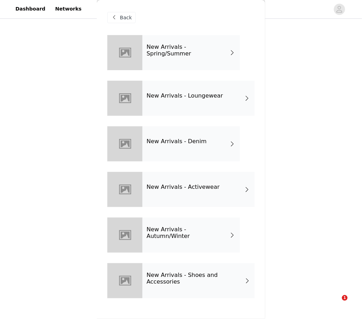
click at [187, 40] on div "New Arrivals - Spring/Summer" at bounding box center [191, 52] width 98 height 35
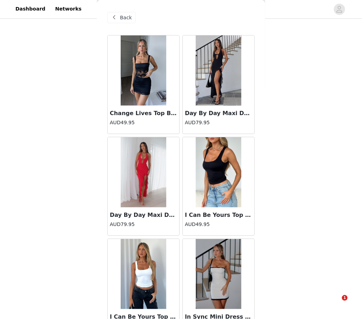
scroll to position [752, 0]
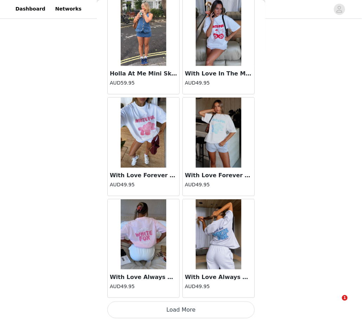
click at [154, 308] on button "Load More" at bounding box center [180, 309] width 147 height 17
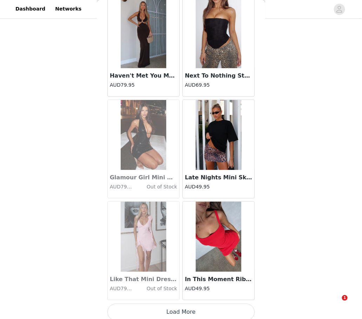
click at [178, 307] on button "Load More" at bounding box center [180, 312] width 147 height 17
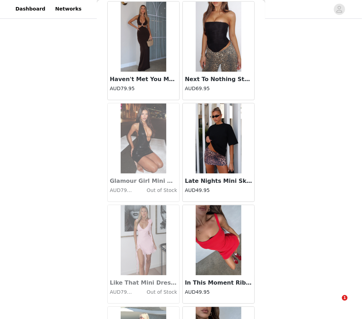
scroll to position [1767, 0]
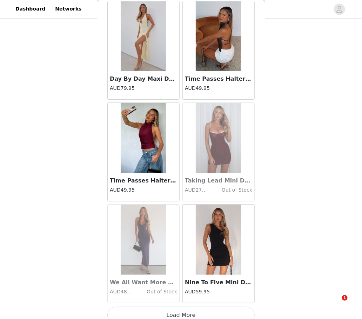
click at [157, 307] on button "Load More" at bounding box center [180, 315] width 147 height 17
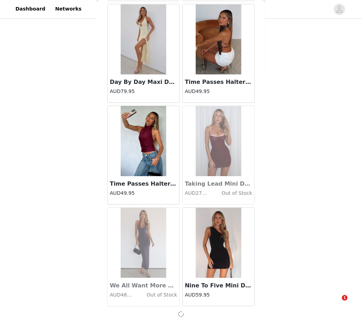
scroll to position [2782, 0]
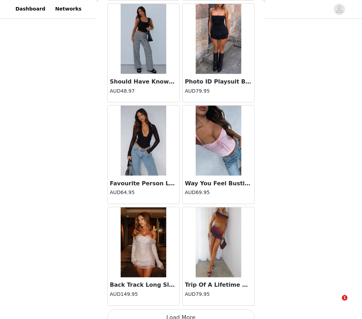
click at [186, 310] on button "Load More" at bounding box center [180, 318] width 147 height 17
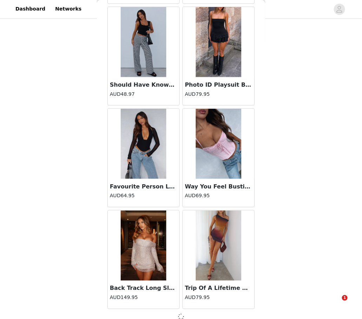
scroll to position [3797, 0]
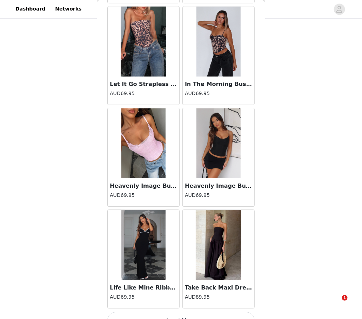
click at [199, 312] on button "Load More" at bounding box center [180, 320] width 147 height 17
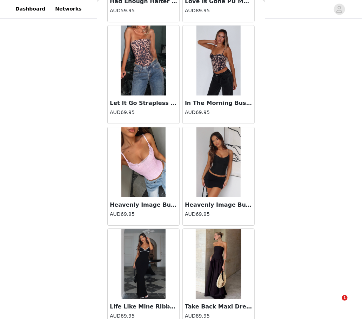
scroll to position [4794, 0]
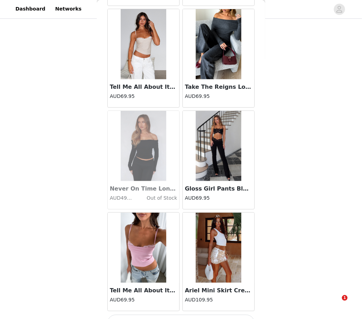
click at [177, 315] on button "Load More" at bounding box center [180, 323] width 147 height 17
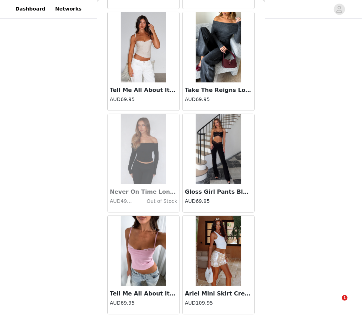
scroll to position [5827, 0]
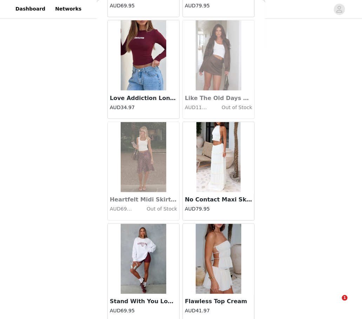
scroll to position [8872, 0]
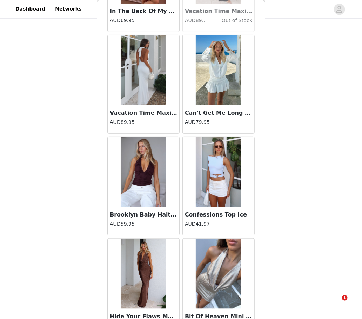
scroll to position [10902, 0]
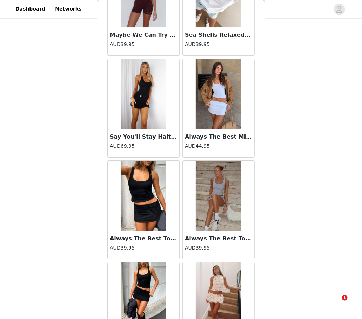
scroll to position [11898, 0]
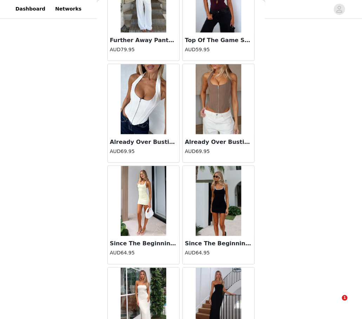
scroll to position [12932, 0]
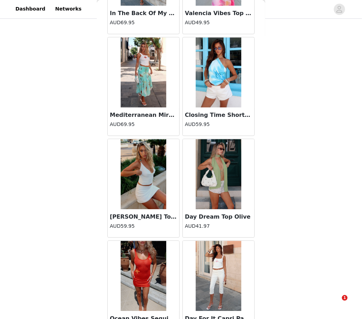
scroll to position [14962, 0]
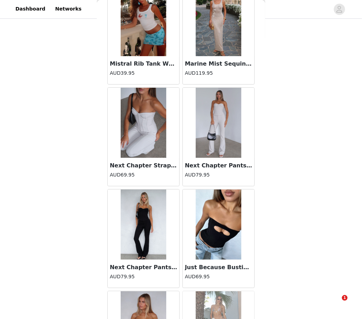
scroll to position [15977, 0]
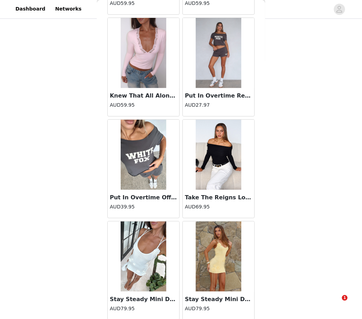
scroll to position [19022, 0]
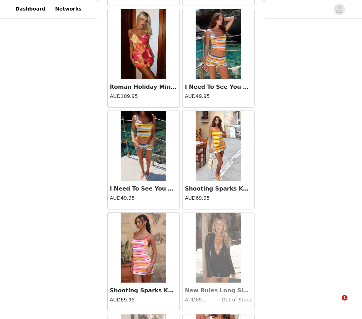
scroll to position [21052, 0]
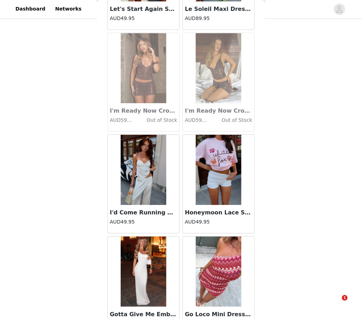
scroll to position [22067, 0]
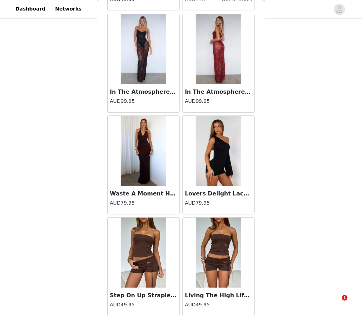
scroll to position [23082, 0]
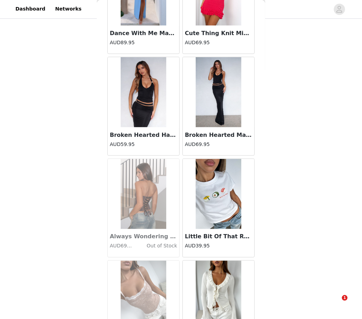
scroll to position [23705, 0]
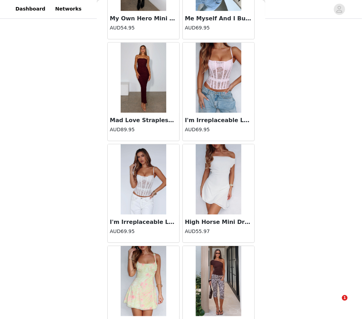
click at [206, 144] on img at bounding box center [219, 179] width 46 height 70
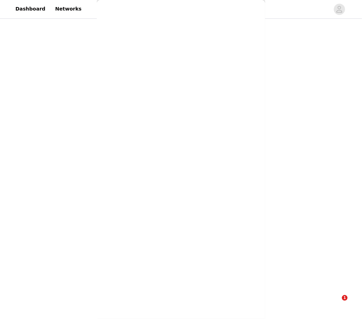
scroll to position [13, 0]
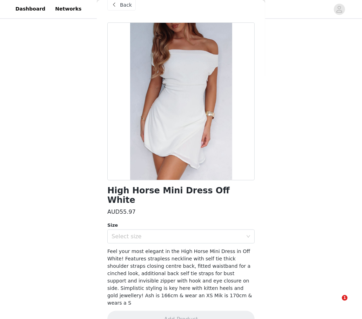
click at [159, 248] on span "Feel your most elegant in the High Horse Mini Dress in Off White! Features stra…" at bounding box center [179, 276] width 145 height 57
click at [159, 233] on div "Select size" at bounding box center [177, 236] width 131 height 7
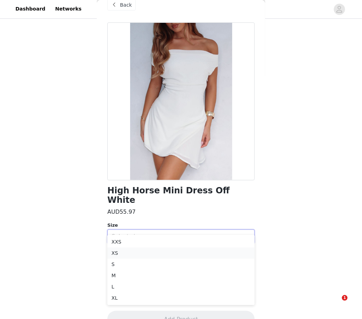
click at [147, 255] on li "XS" at bounding box center [180, 253] width 147 height 11
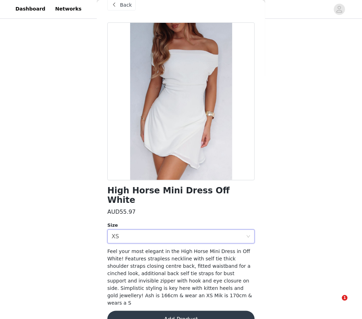
click at [174, 311] on button "Add Product" at bounding box center [180, 319] width 147 height 17
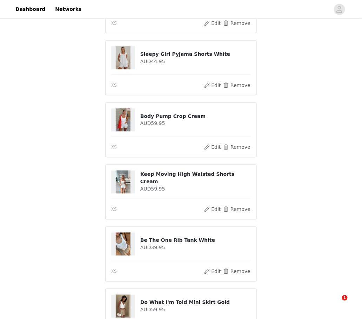
scroll to position [419, 0]
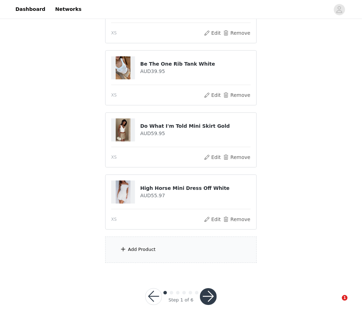
click at [148, 240] on div "Add Product" at bounding box center [181, 250] width 152 height 26
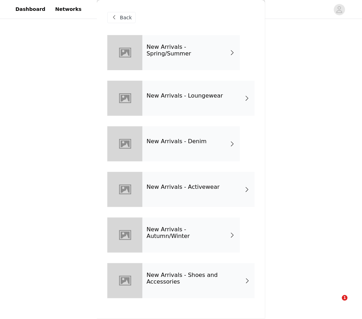
click at [181, 52] on h4 "New Arrivals - Spring/Summer" at bounding box center [188, 50] width 82 height 13
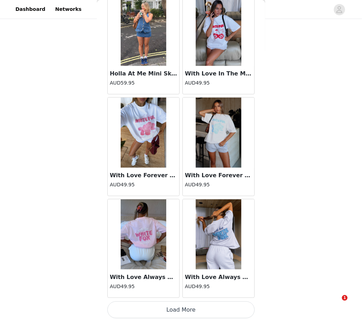
click at [172, 310] on button "Load More" at bounding box center [180, 309] width 147 height 17
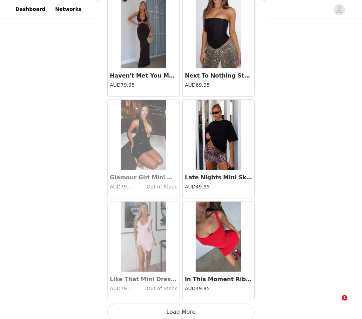
click at [193, 304] on button "Load More" at bounding box center [180, 312] width 147 height 17
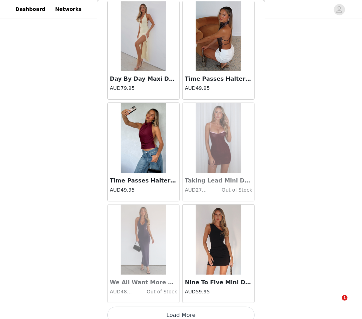
click at [203, 312] on button "Load More" at bounding box center [180, 315] width 147 height 17
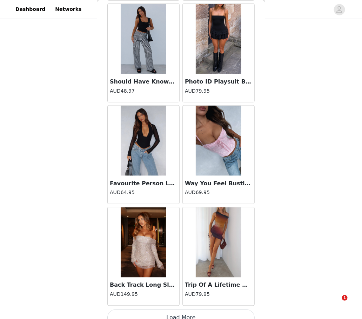
click at [196, 310] on button "Load More" at bounding box center [180, 318] width 147 height 17
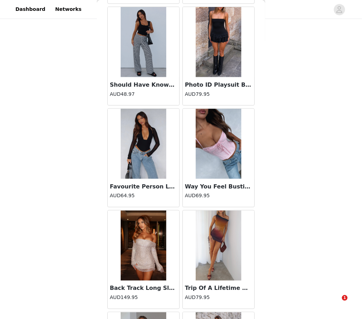
scroll to position [3797, 0]
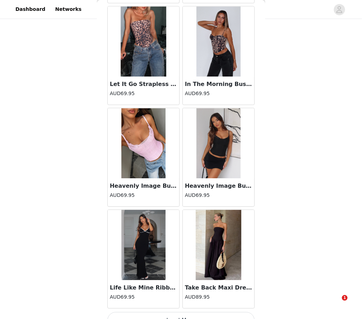
click at [173, 312] on button "Load More" at bounding box center [180, 320] width 147 height 17
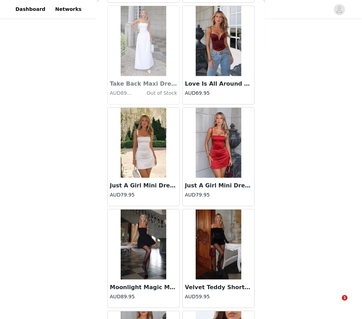
scroll to position [5349, 0]
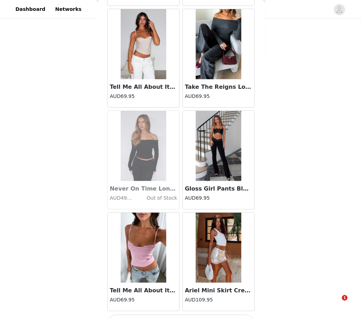
click at [192, 315] on button "Load More" at bounding box center [180, 323] width 147 height 17
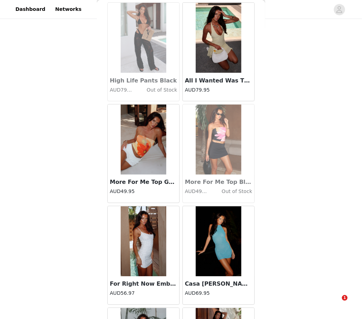
scroll to position [6842, 0]
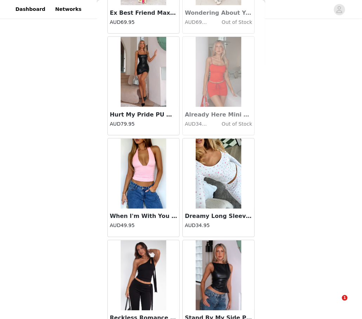
scroll to position [7857, 0]
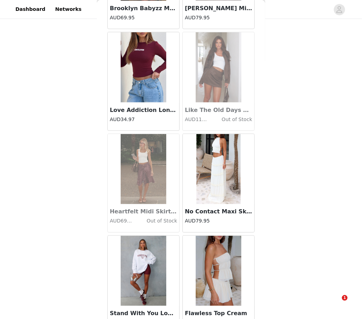
scroll to position [8872, 0]
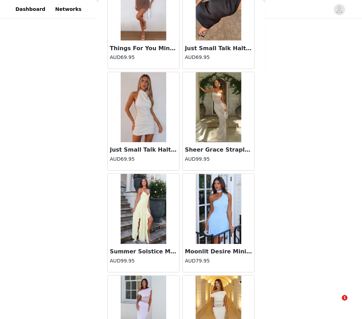
scroll to position [9887, 0]
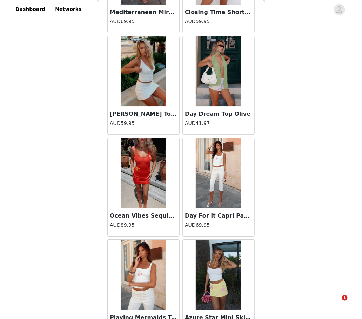
scroll to position [14962, 0]
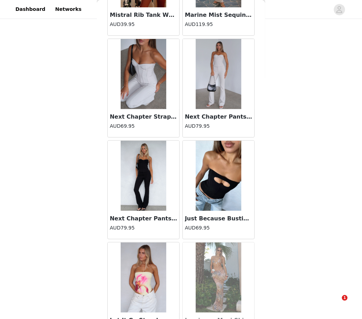
click at [177, 311] on div "Back Change Lives Top Black AUD49.95 Day By Day Maxi Dress Black AUD79.95 Day B…" at bounding box center [181, 159] width 168 height 319
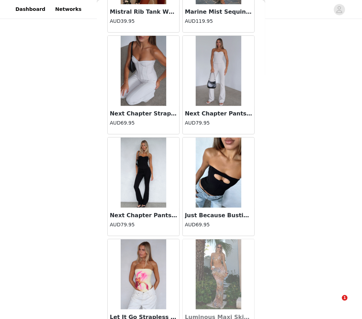
scroll to position [16992, 0]
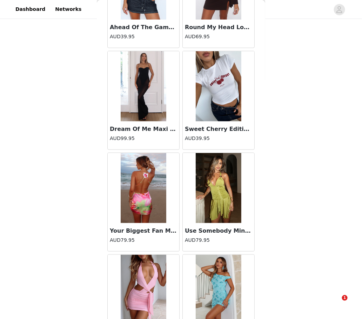
scroll to position [18007, 0]
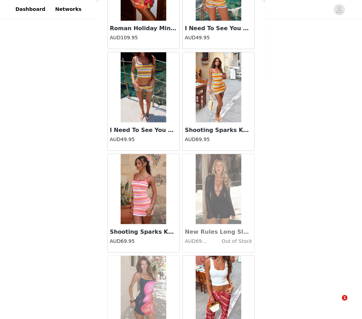
scroll to position [21052, 0]
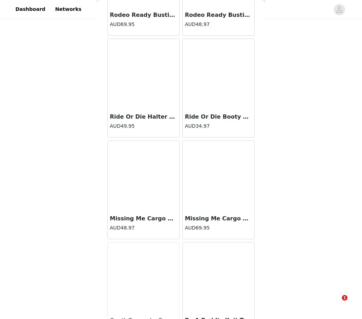
scroll to position [25112, 0]
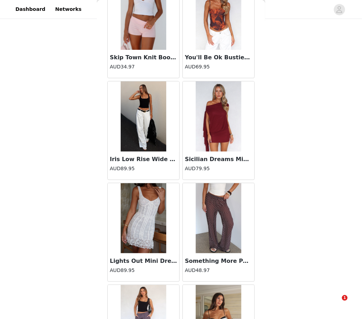
scroll to position [26127, 0]
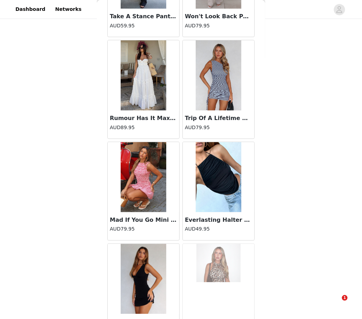
scroll to position [28157, 0]
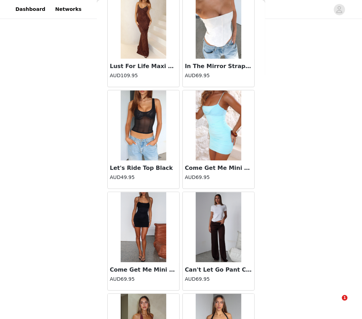
scroll to position [31202, 0]
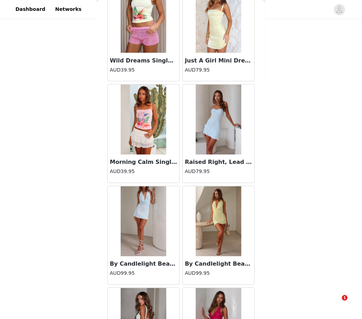
scroll to position [32217, 0]
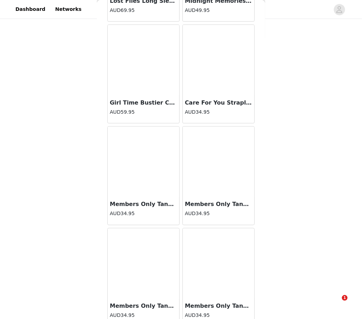
scroll to position [33232, 0]
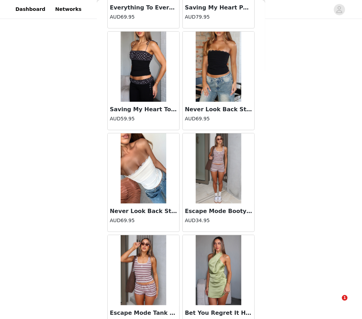
scroll to position [34057, 0]
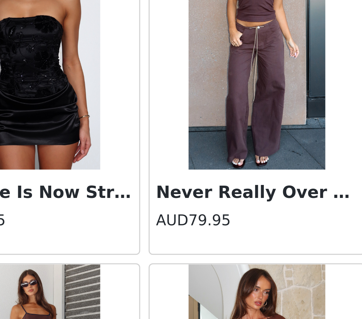
click at [213, 172] on img at bounding box center [219, 207] width 46 height 70
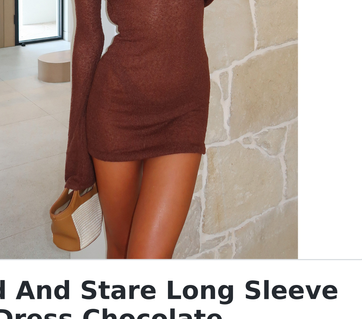
scroll to position [15, 0]
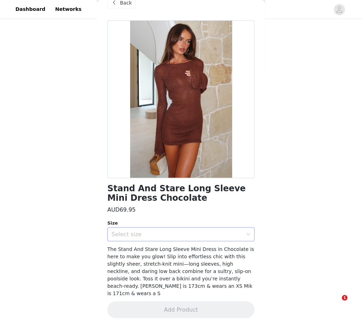
click at [177, 240] on div "Select size" at bounding box center [179, 234] width 134 height 13
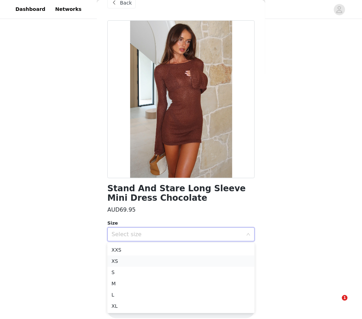
click at [162, 261] on li "XS" at bounding box center [180, 260] width 147 height 11
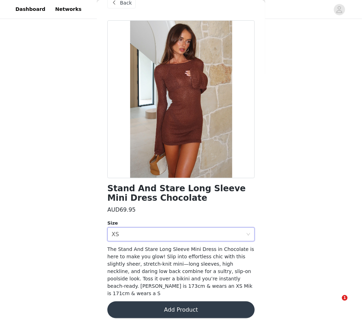
click at [181, 301] on button "Add Product" at bounding box center [180, 309] width 147 height 17
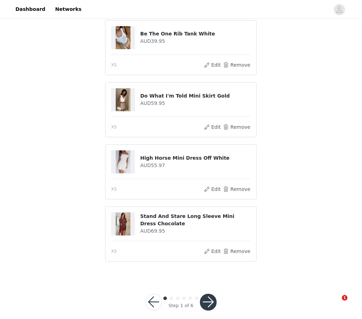
scroll to position [436, 0]
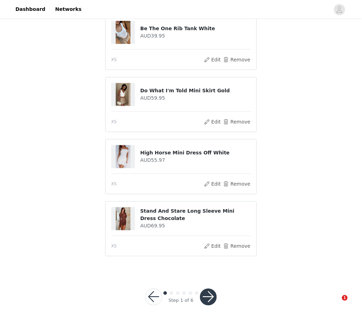
click at [202, 295] on button "button" at bounding box center [208, 296] width 17 height 17
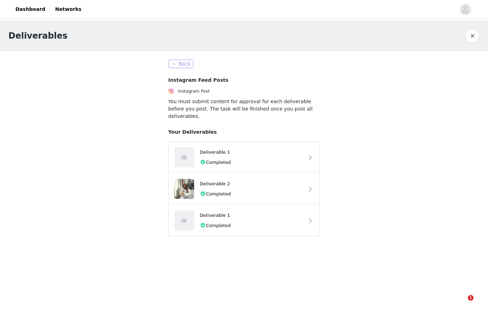
click at [187, 64] on button "Back" at bounding box center [180, 64] width 25 height 8
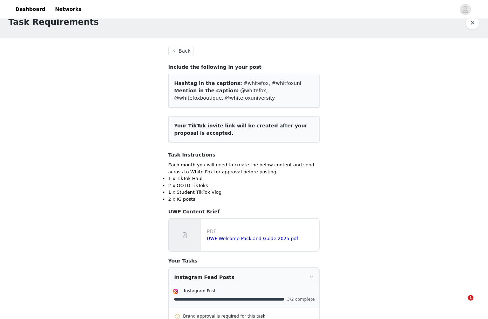
scroll to position [1, 0]
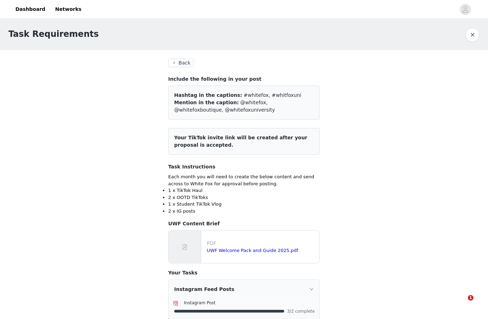
click at [188, 63] on button "Back" at bounding box center [180, 63] width 25 height 8
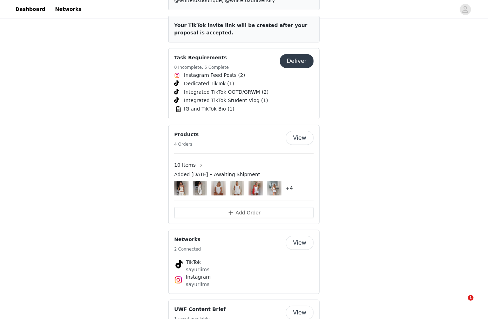
scroll to position [1005, 0]
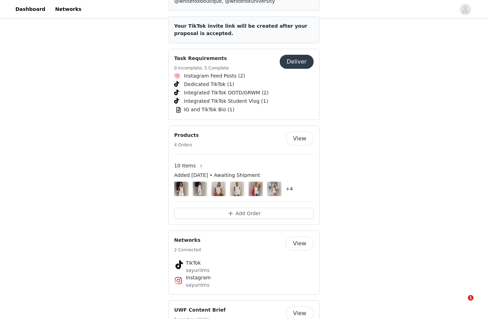
click at [241, 182] on img at bounding box center [237, 189] width 9 height 14
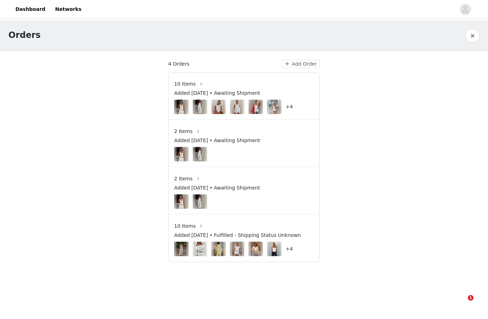
click at [245, 103] on div "+4" at bounding box center [244, 107] width 140 height 14
click at [278, 100] on img at bounding box center [274, 107] width 9 height 14
click at [296, 106] on div "+4" at bounding box center [244, 107] width 140 height 14
click at [226, 93] on span "Added [DATE] • Awaiting Shipment" at bounding box center [217, 92] width 86 height 7
click at [189, 84] on span "10 Items" at bounding box center [184, 83] width 21 height 7
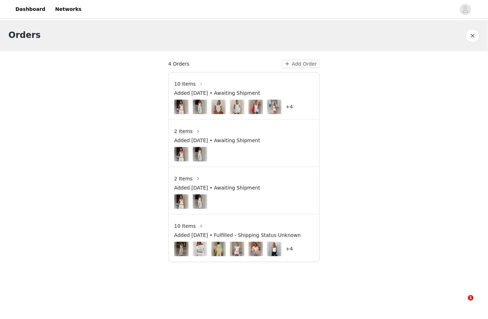
click at [199, 84] on button "button" at bounding box center [201, 83] width 11 height 11
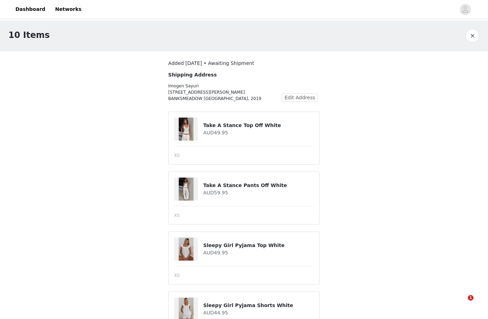
click at [225, 125] on h4 "Take A Stance Top Off White" at bounding box center [259, 125] width 111 height 7
copy div "Take A Stance Top Off White"
click at [251, 182] on h4 "Take A Stance Pants Off White" at bounding box center [259, 185] width 111 height 7
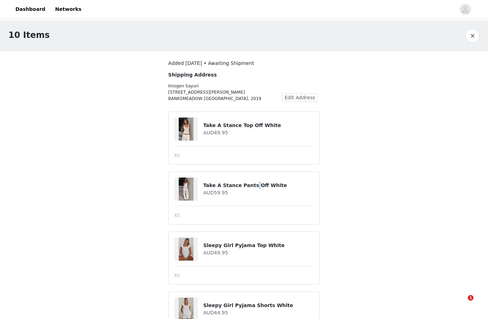
click at [251, 182] on h4 "Take A Stance Pants Off White" at bounding box center [259, 185] width 111 height 7
copy div "Take A Stance Pants Off White"
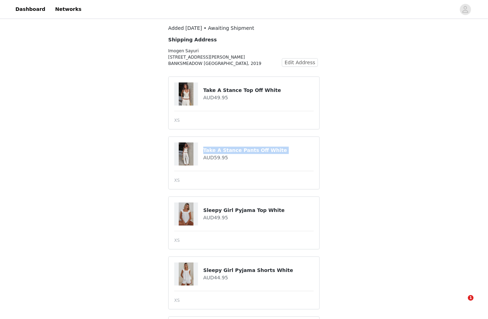
scroll to position [51, 0]
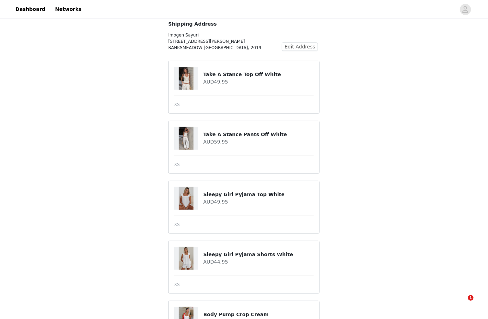
click at [240, 194] on h4 "Sleepy Girl Pyjama Top White" at bounding box center [259, 194] width 111 height 7
copy div "Sleepy Girl Pyjama Top White"
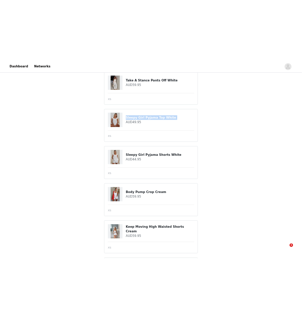
scroll to position [226, 0]
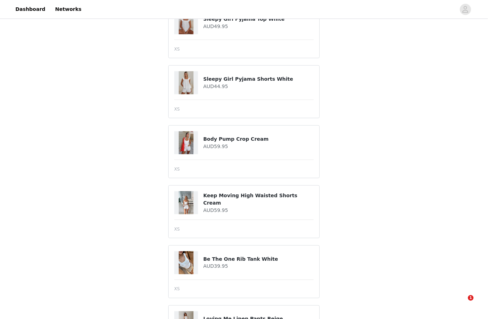
click at [264, 78] on h4 "Sleepy Girl Pyjama Shorts White" at bounding box center [259, 78] width 111 height 7
copy div "Sleepy Girl Pyjama Shorts White"
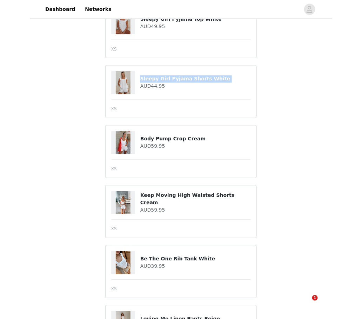
scroll to position [218, 0]
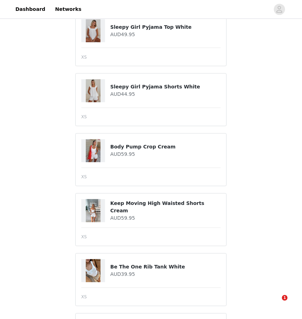
click at [146, 144] on h4 "Body Pump Crop Cream" at bounding box center [166, 147] width 111 height 7
copy div "Body Pump Crop Cream"
click at [139, 204] on h4 "Keep Moving High Waisted Shorts Cream" at bounding box center [166, 207] width 111 height 15
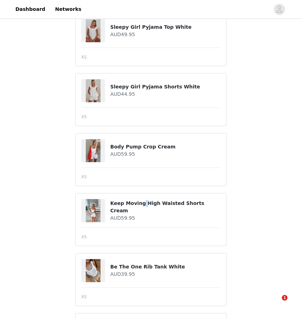
click at [139, 204] on h4 "Keep Moving High Waisted Shorts Cream" at bounding box center [166, 207] width 111 height 15
copy div "Keep Moving High Waisted Shorts Cream"
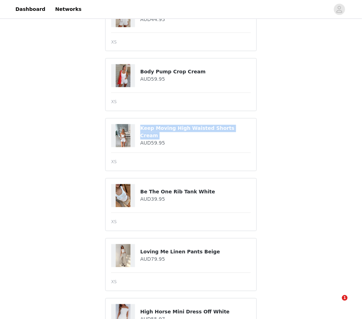
scroll to position [312, 0]
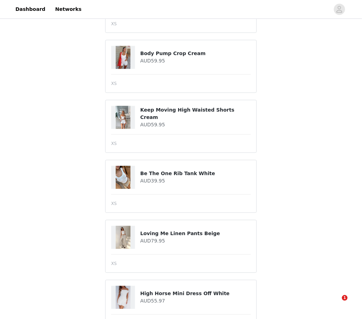
click at [184, 170] on h4 "Be The One Rib Tank White" at bounding box center [195, 173] width 111 height 7
copy div "Be The One Rib Tank White"
click at [166, 231] on h4 "Loving Me Linen Pants Beige" at bounding box center [195, 233] width 111 height 7
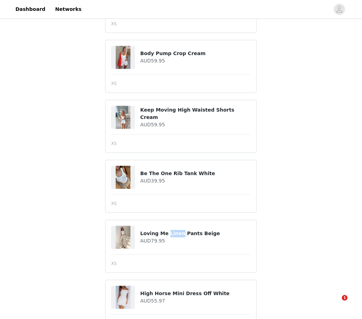
click at [166, 231] on h4 "Loving Me Linen Pants Beige" at bounding box center [195, 233] width 111 height 7
click at [157, 231] on h4 "Loving Me Linen Pants Beige" at bounding box center [195, 233] width 111 height 7
copy div "Loving Me Linen Pants Beige"
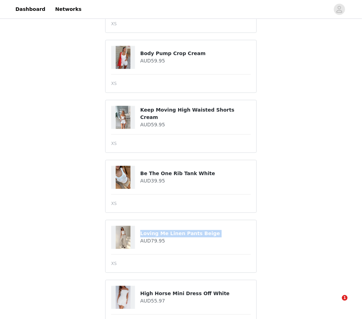
scroll to position [360, 0]
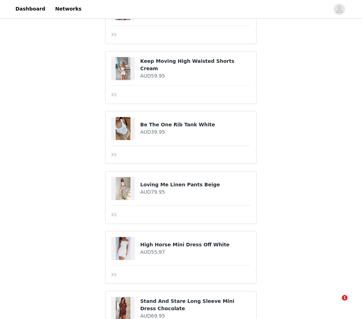
click at [101, 198] on section "Added Aug 31, 2025 • Awaiting Shipment Shipping Address Imogen Sayuri 37 Hollow…" at bounding box center [181, 25] width 168 height 669
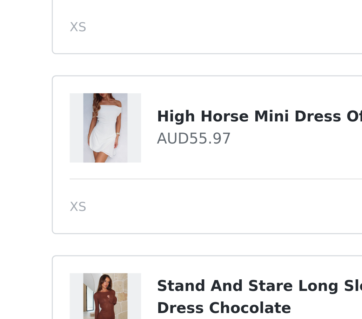
click at [151, 242] on h4 "High Horse Mini Dress Off White" at bounding box center [195, 244] width 111 height 7
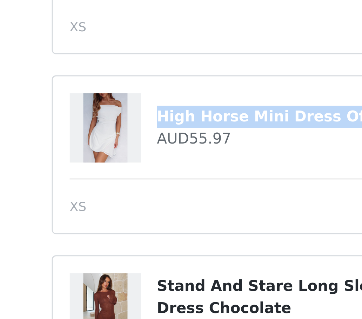
click at [151, 242] on h4 "High Horse Mini Dress Off White" at bounding box center [195, 244] width 111 height 7
copy div "High Horse Mini Dress Off White"
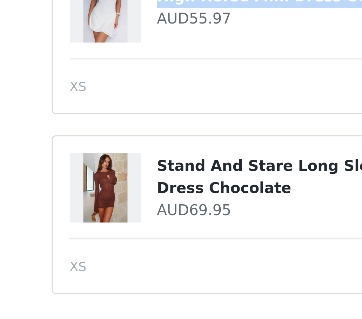
scroll to position [398, 0]
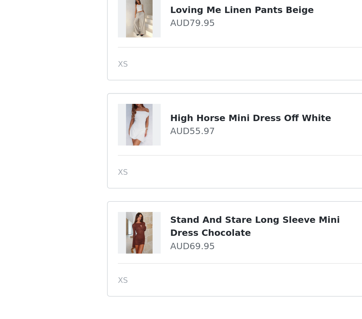
click at [154, 260] on h4 "Stand And Stare Long Sleeve Mini Dress Chocolate" at bounding box center [195, 267] width 111 height 15
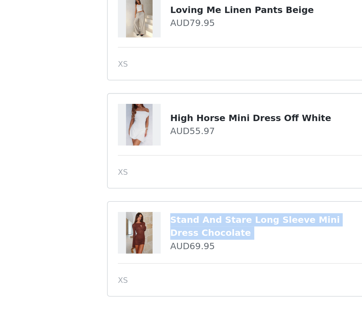
click at [154, 260] on h4 "Stand And Stare Long Sleeve Mini Dress Chocolate" at bounding box center [195, 267] width 111 height 15
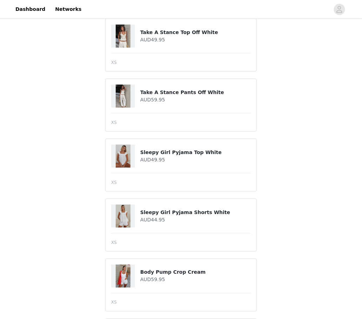
scroll to position [0, 0]
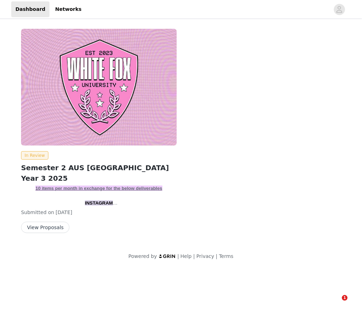
click at [58, 226] on button "View Proposals" at bounding box center [45, 227] width 48 height 11
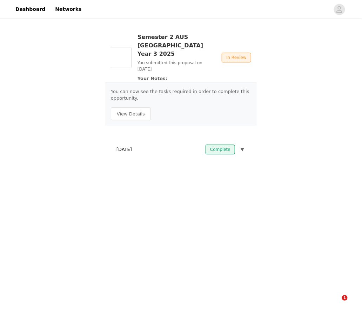
click at [129, 142] on div "[DATE] Complete ▼" at bounding box center [181, 149] width 140 height 15
click at [142, 142] on div "[DATE] Complete ▼" at bounding box center [181, 149] width 140 height 15
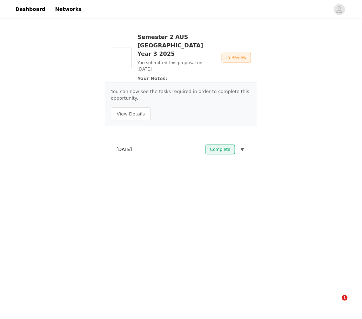
click at [142, 142] on div "[DATE] Complete ▼" at bounding box center [181, 149] width 140 height 15
click at [200, 170] on body "Dashboard Networks Semester 2 AUS [GEOGRAPHIC_DATA] Year 3 2025 You submitted t…" at bounding box center [181, 159] width 362 height 319
click at [137, 109] on button "View Details" at bounding box center [131, 113] width 40 height 13
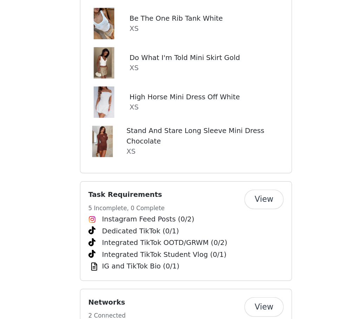
scroll to position [1096, 0]
